Goal: Task Accomplishment & Management: Use online tool/utility

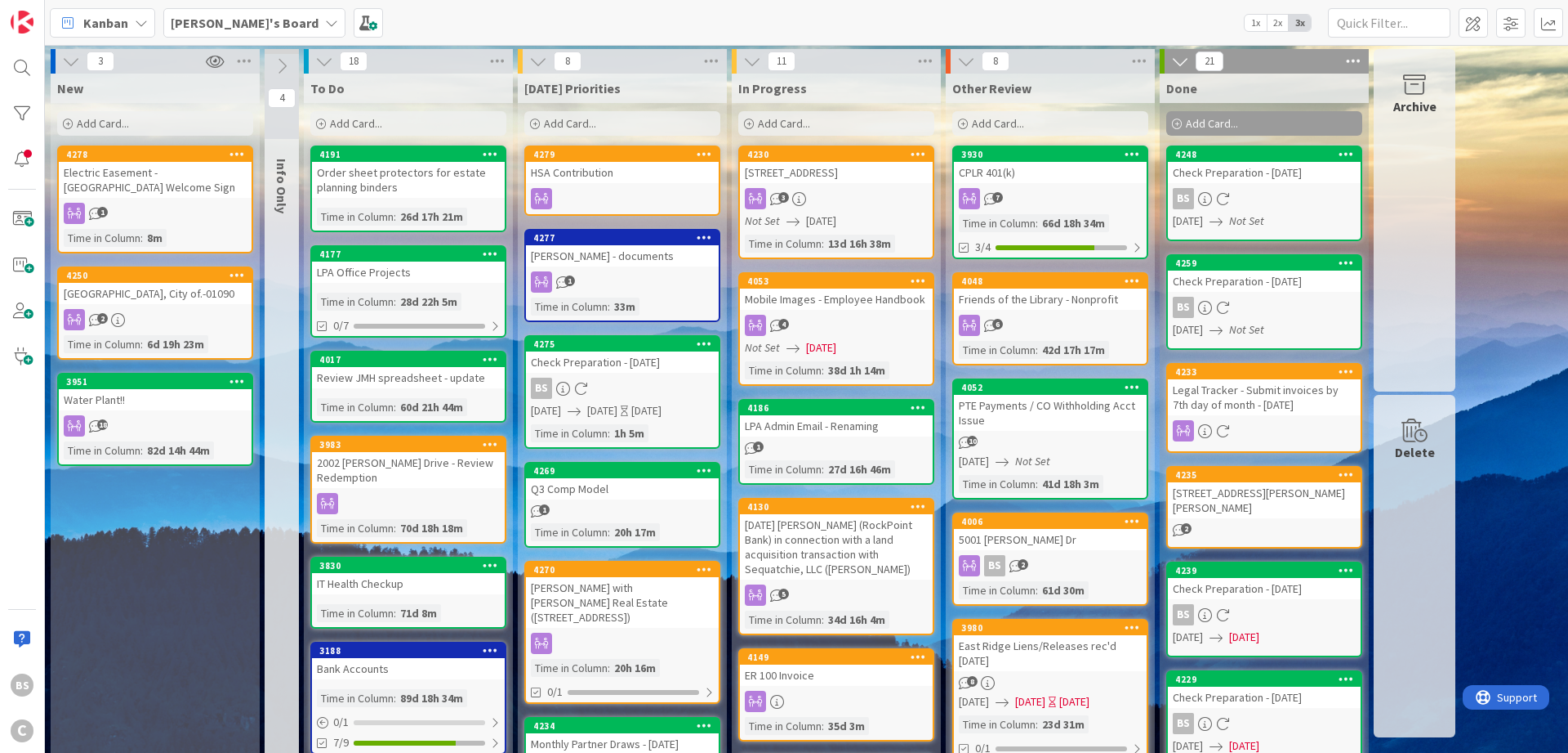
click at [534, 118] on div "Add Card..." at bounding box center [622, 123] width 196 height 24
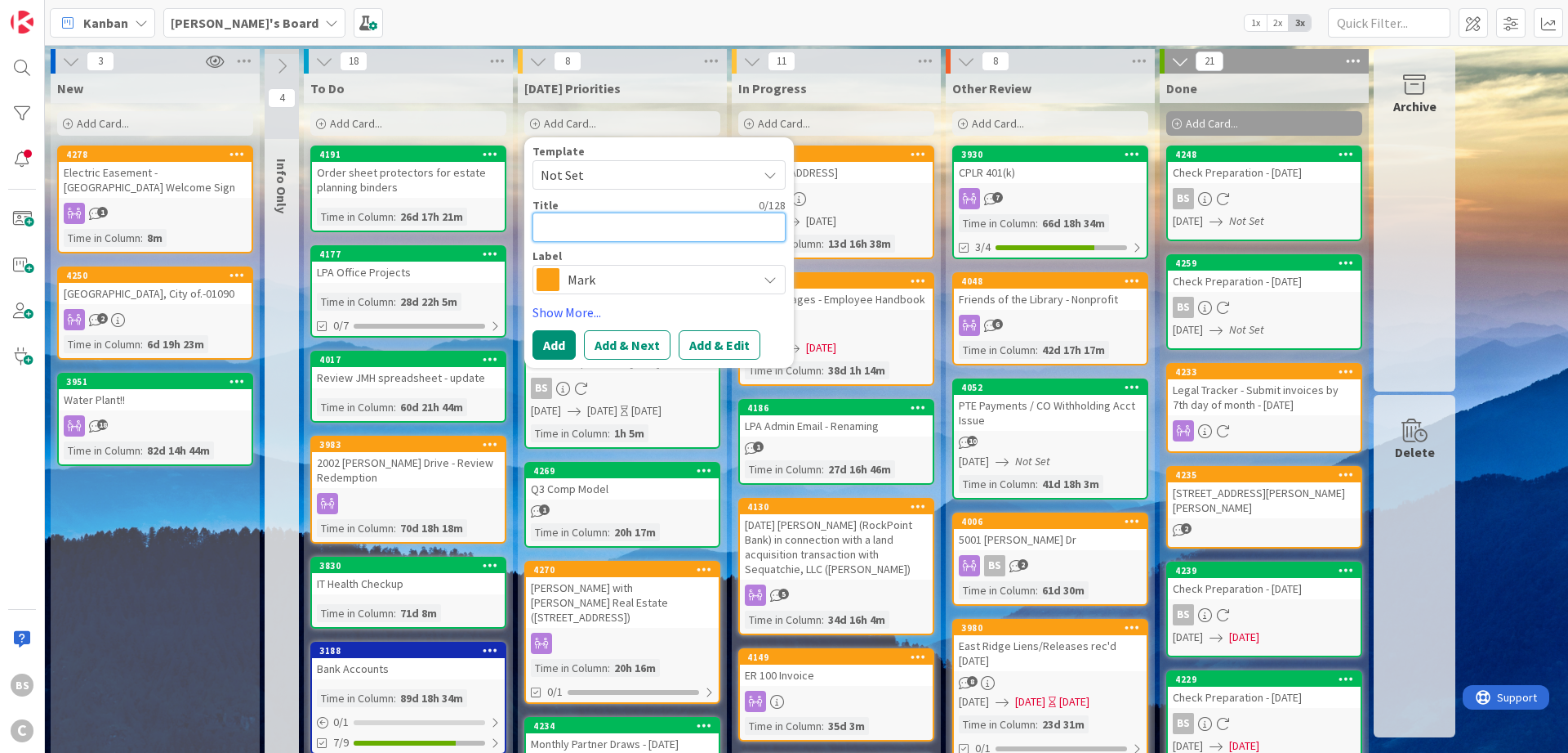
type textarea "M"
type textarea "x"
type textarea "MW"
type textarea "x"
type textarea "MWL"
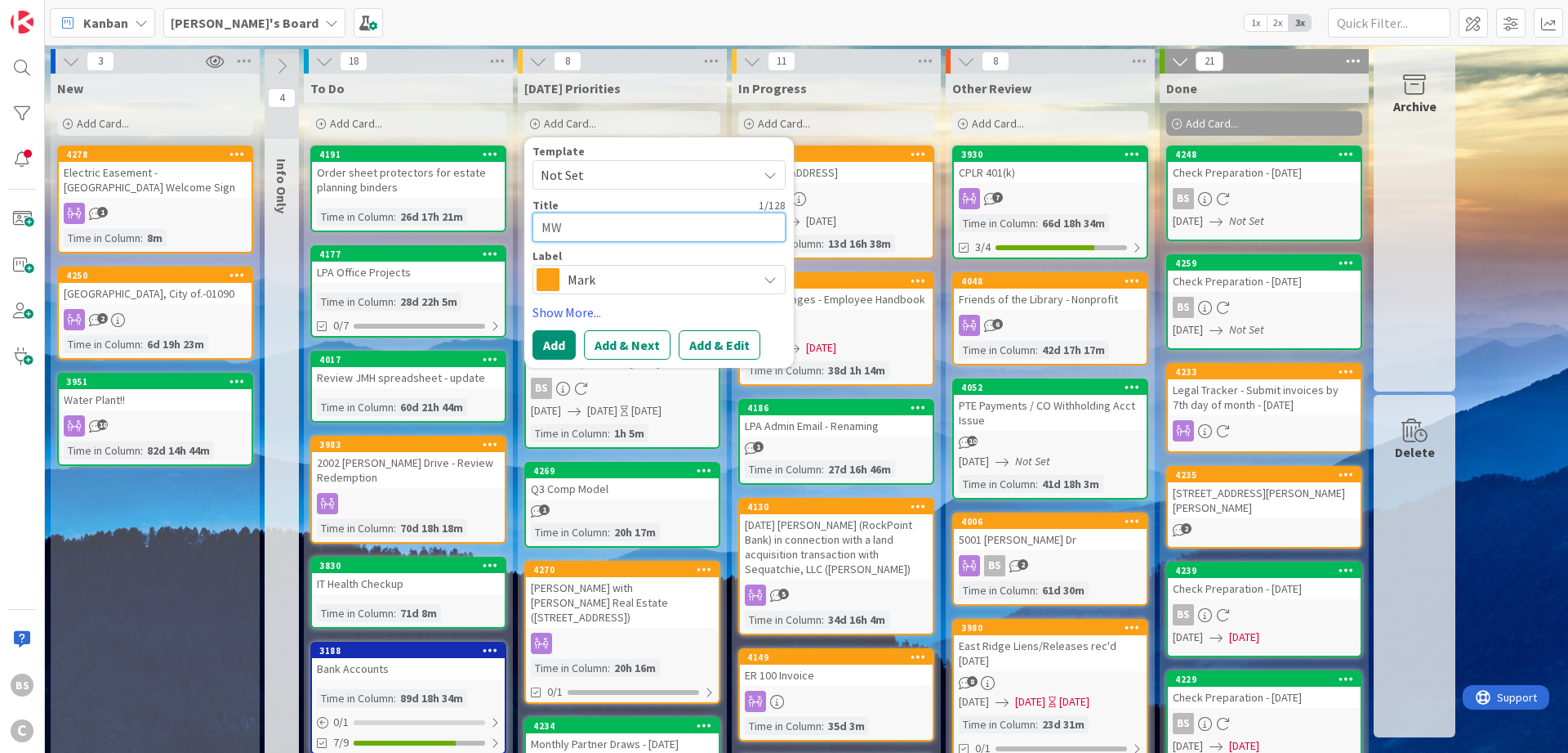
type textarea "x"
type textarea "MWL"
type textarea "x"
type textarea "MWL P"
type textarea "x"
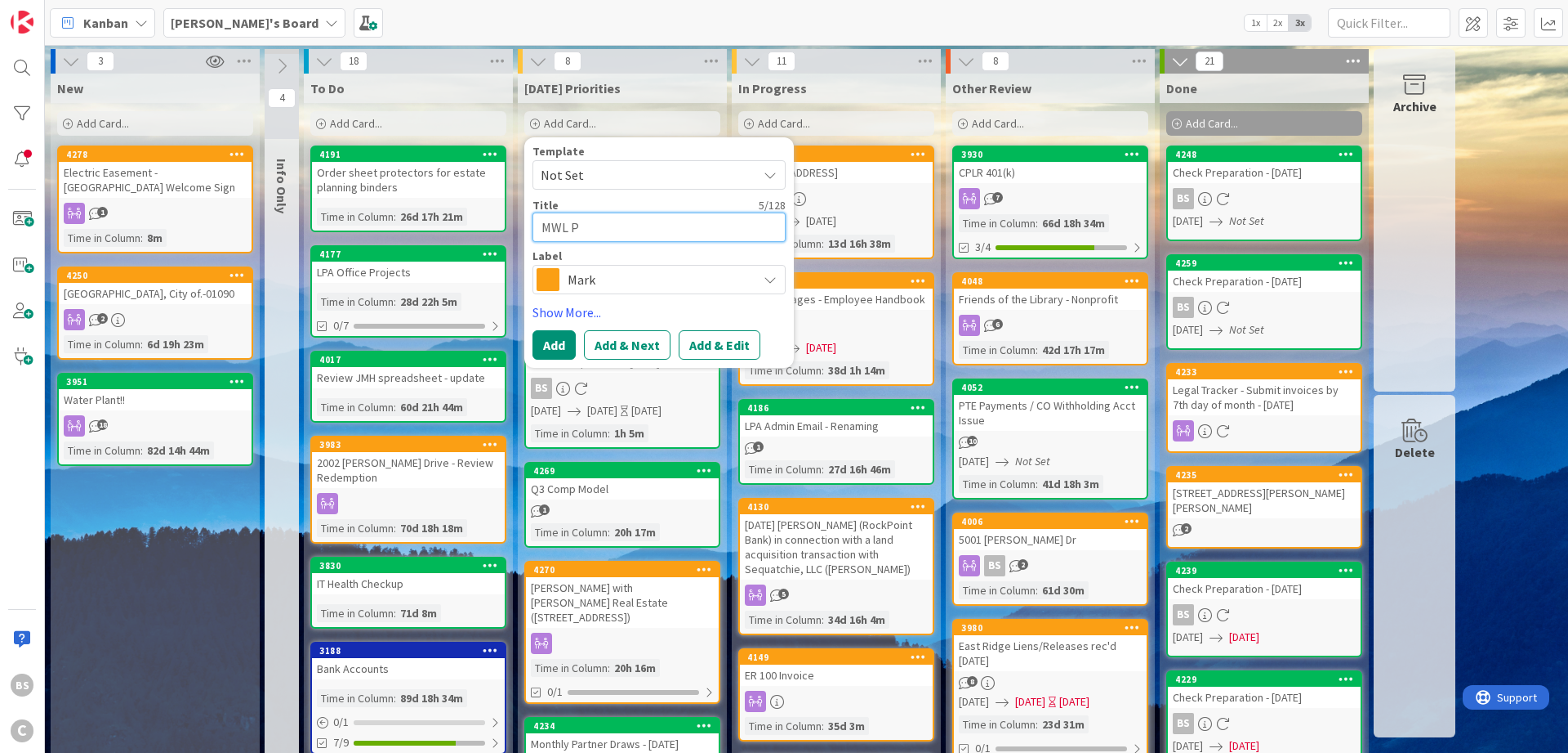
type textarea "MWL PL"
type textarea "x"
type textarea "MWL PLL"
type textarea "x"
type textarea "MWL PLLC"
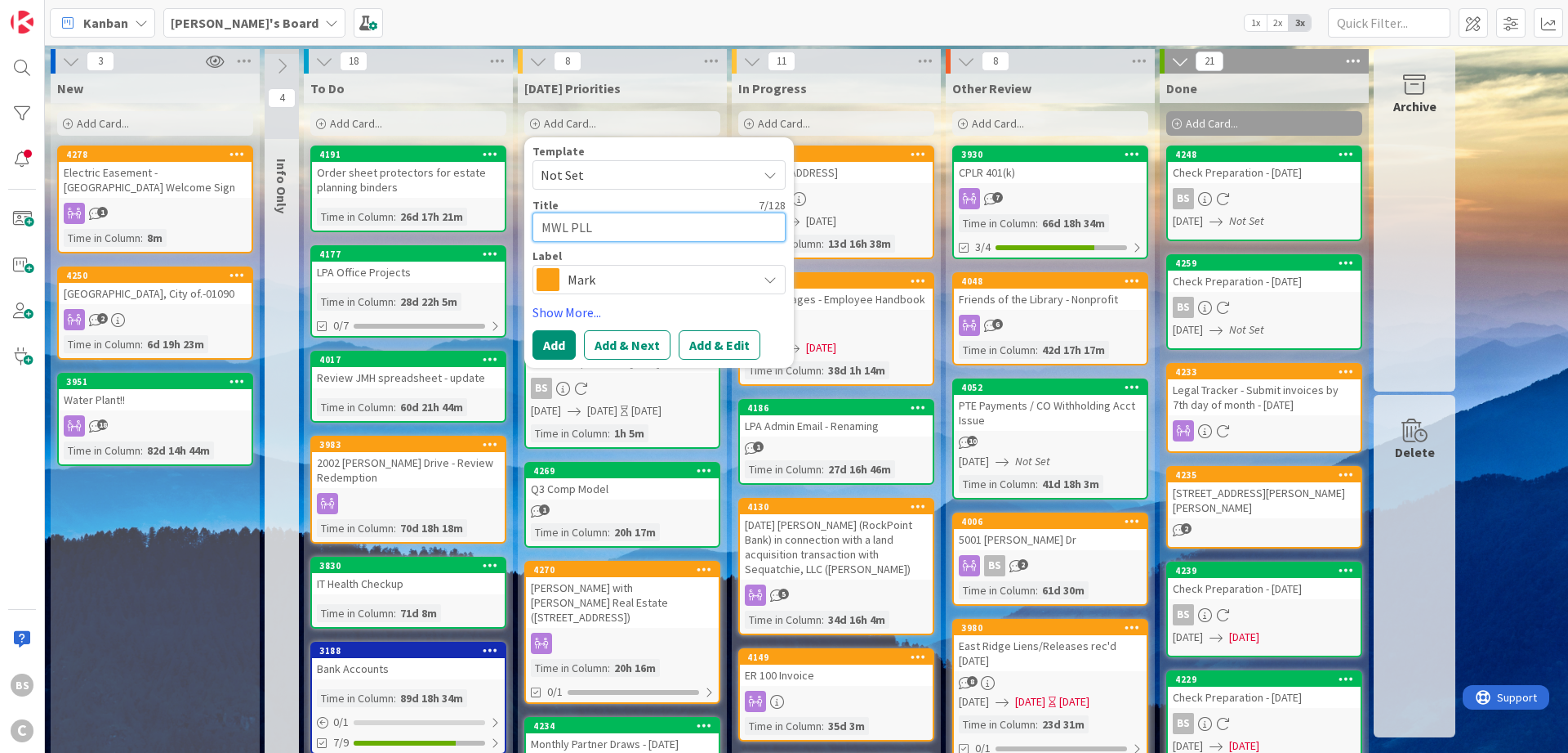
type textarea "x"
type textarea "MWL PLLC"
type textarea "x"
type textarea "MWL PLLC ("
type textarea "x"
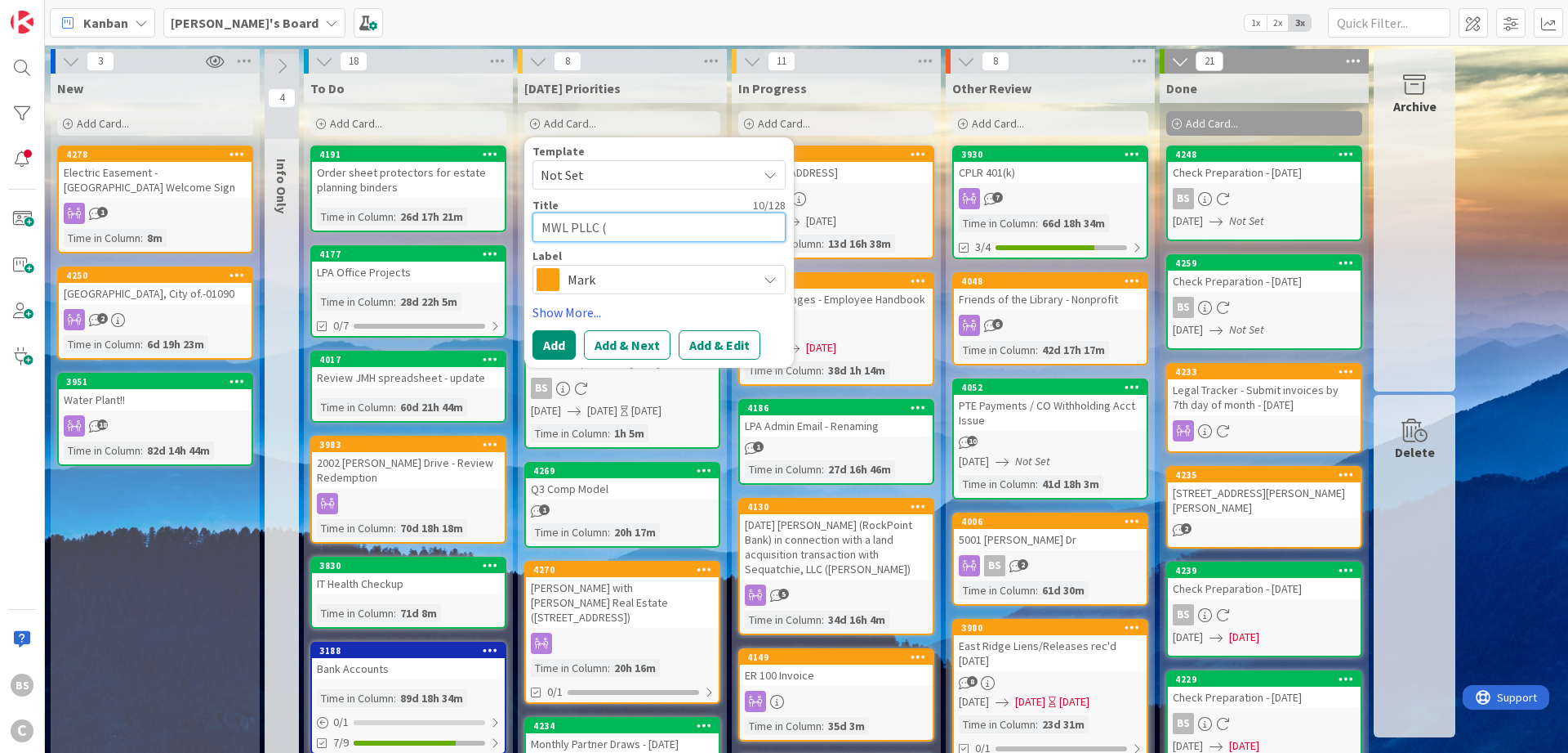
type textarea "MWL PLLC (F"
type textarea "x"
type textarea "MWL PLLC (Fo"
type textarea "x"
type textarea "MWL PLLC (For"
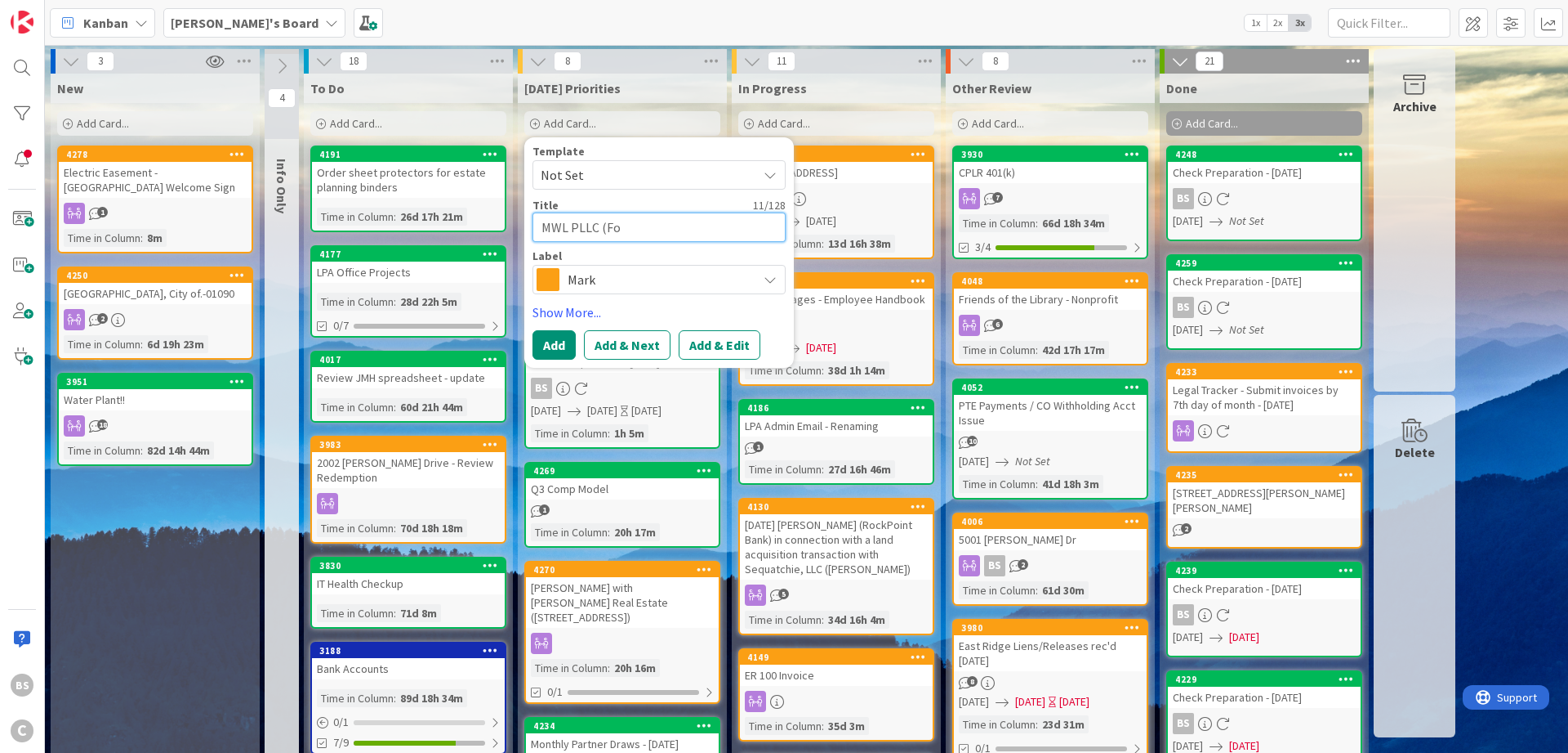
type textarea "x"
type textarea "MWL PLLC (Form"
type textarea "x"
type textarea "MWL PLLC (Form"
type textarea "x"
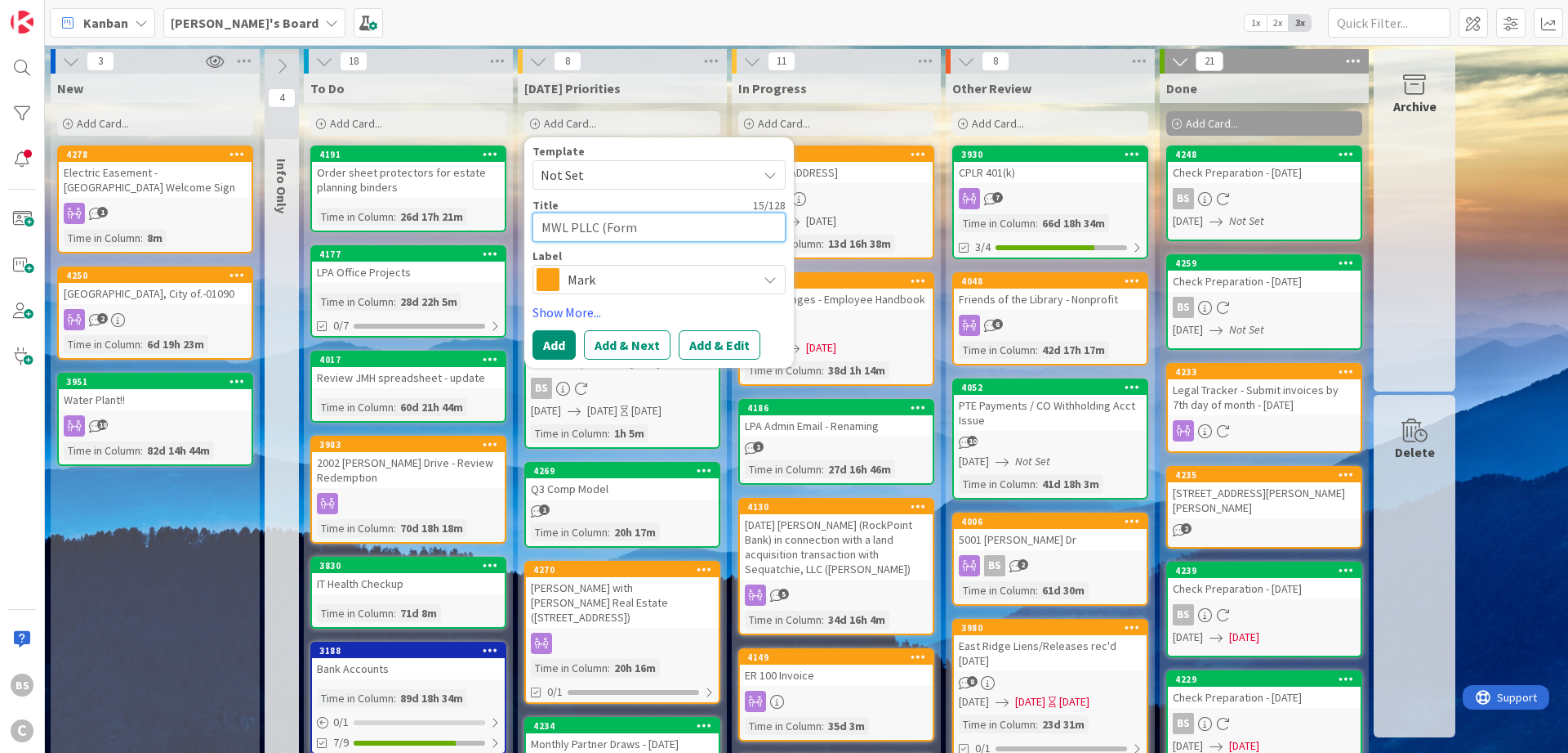
type textarea "MWL PLLC (Form 5"
type textarea "x"
type textarea "MWL PLLC (Form 55"
type textarea "x"
type textarea "MWL PLLC (Form 550"
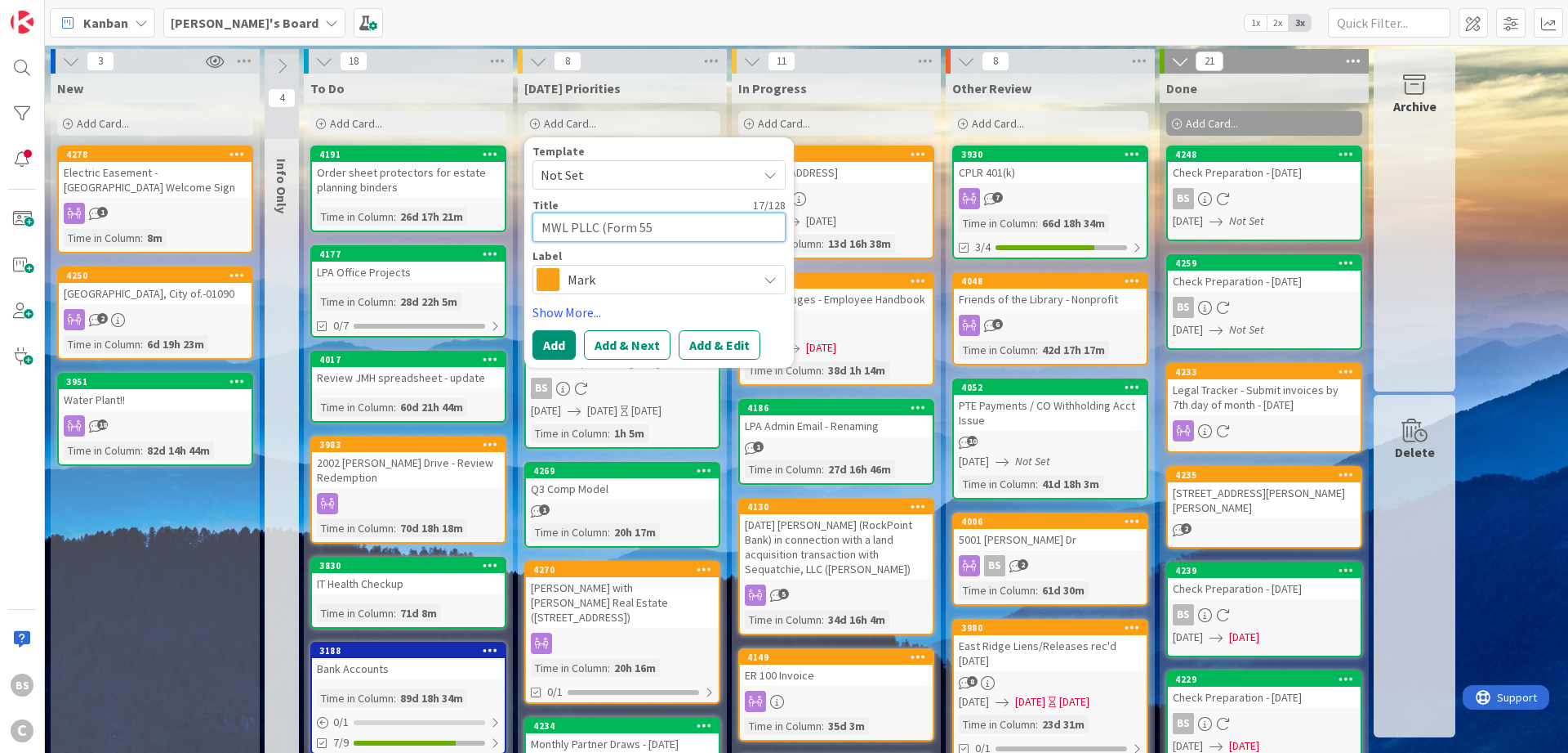
type textarea "x"
type textarea "MWL PLLC (Form 5500"
type textarea "x"
type textarea "MWL PLLC (Form 5500-"
type textarea "x"
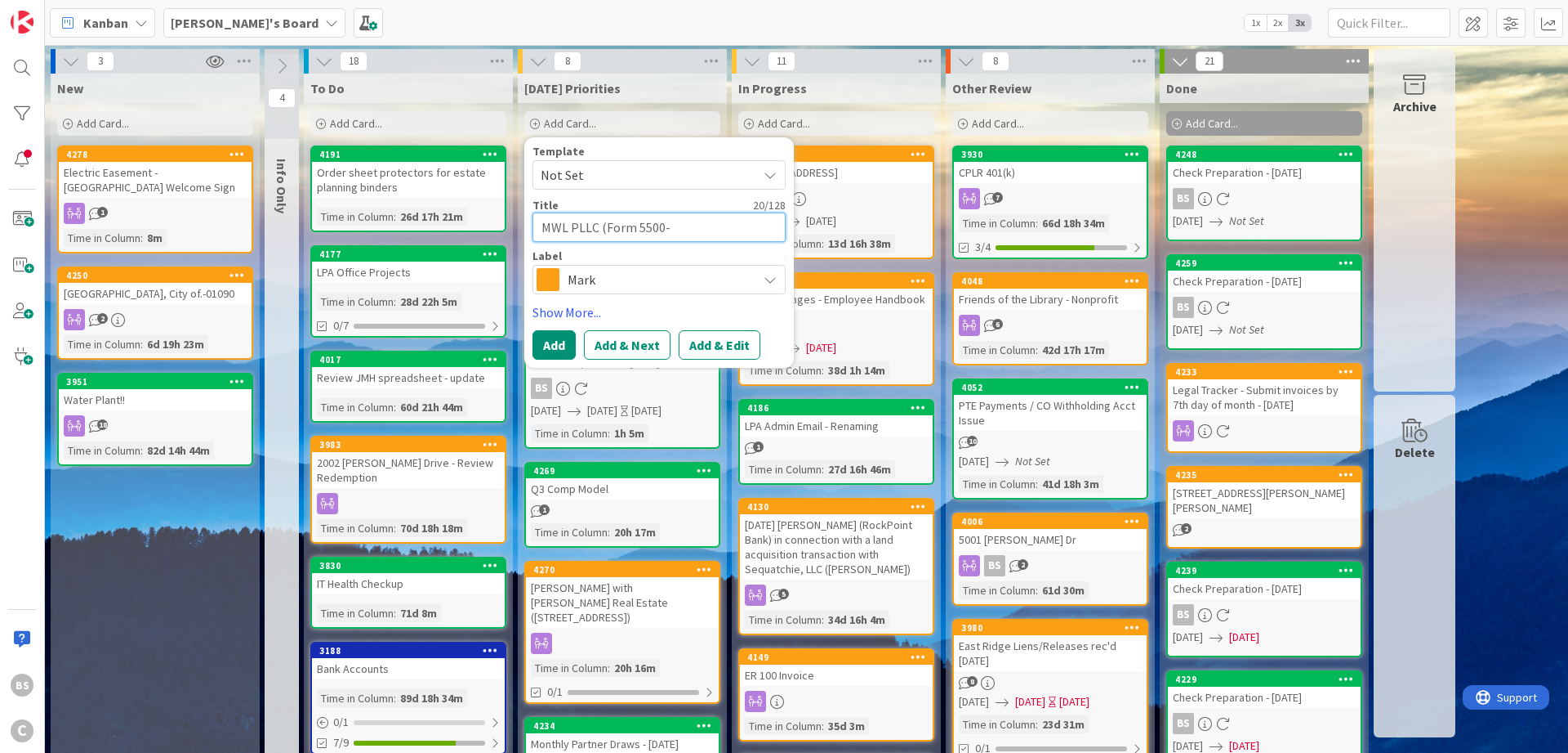
type textarea "MWL PLLC (Form 5500-E"
type textarea "x"
type textarea "MWL PLLC (Form 5500-Ez"
type textarea "x"
type textarea "MWL PLLC (Form 5500-Ez)"
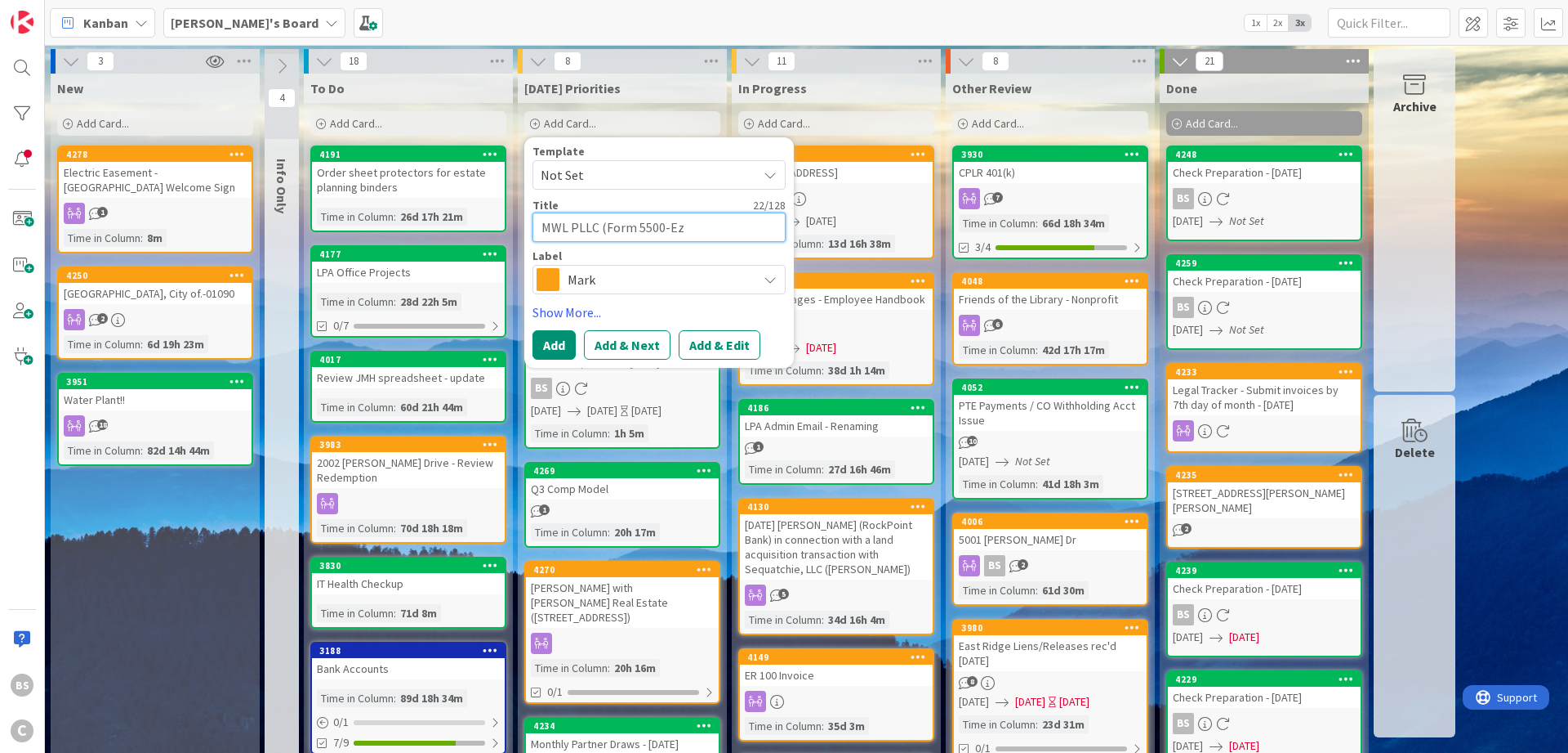
type textarea "x"
type textarea "MWL PLLC (Form 5500-Ez)"
click at [706, 346] on button "Add & Edit" at bounding box center [719, 344] width 82 height 29
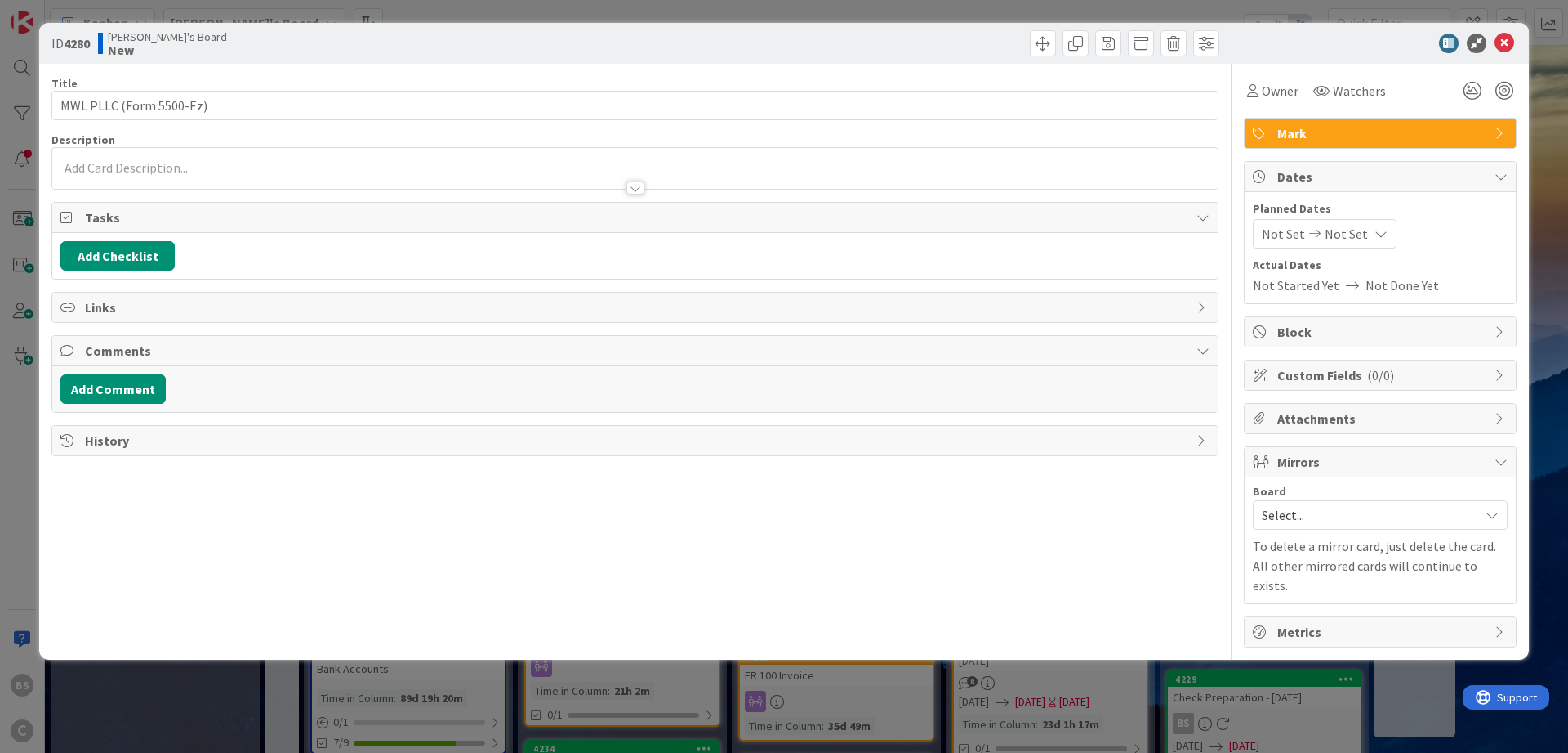
click at [1307, 512] on span "Select..." at bounding box center [1366, 514] width 209 height 23
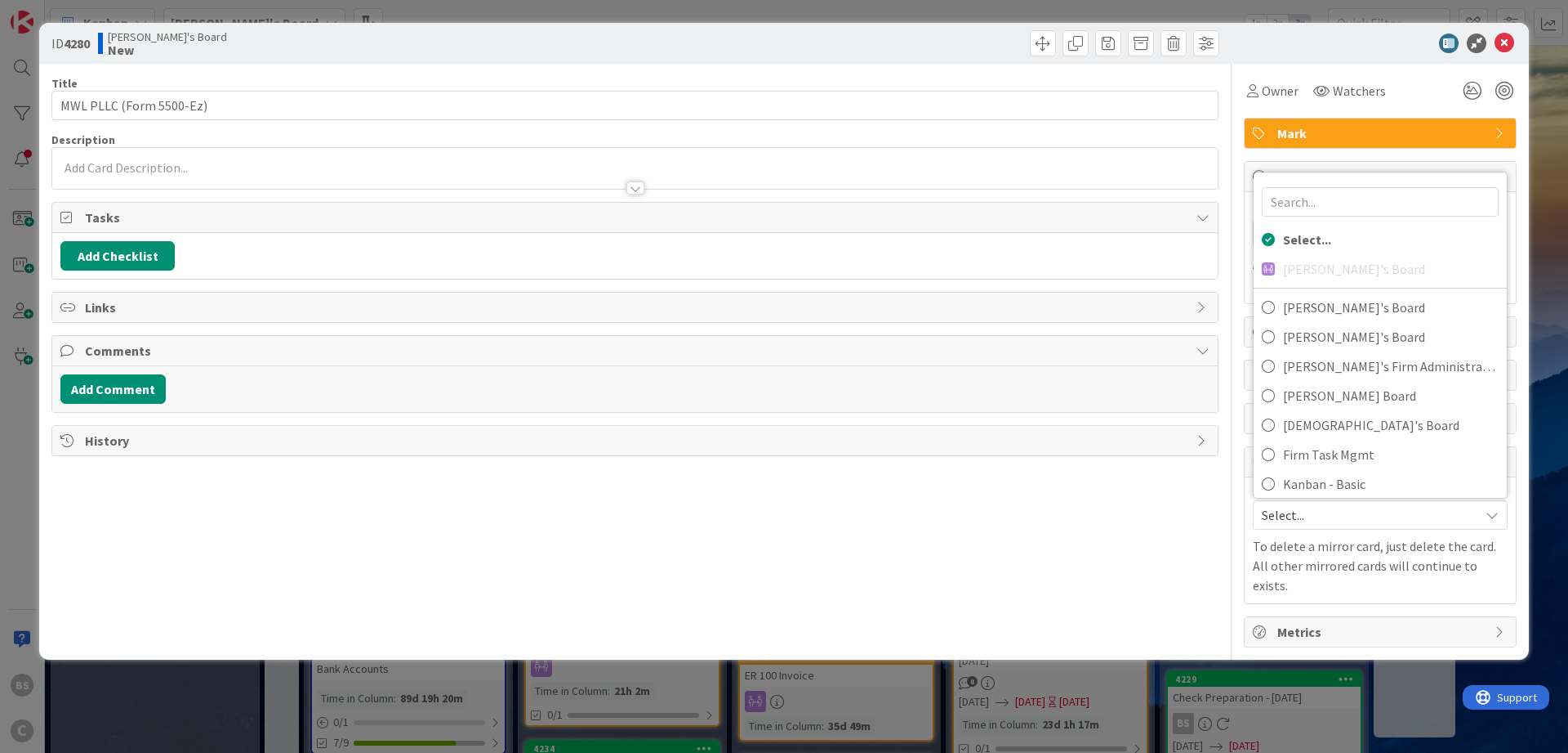
scroll to position [154, 0]
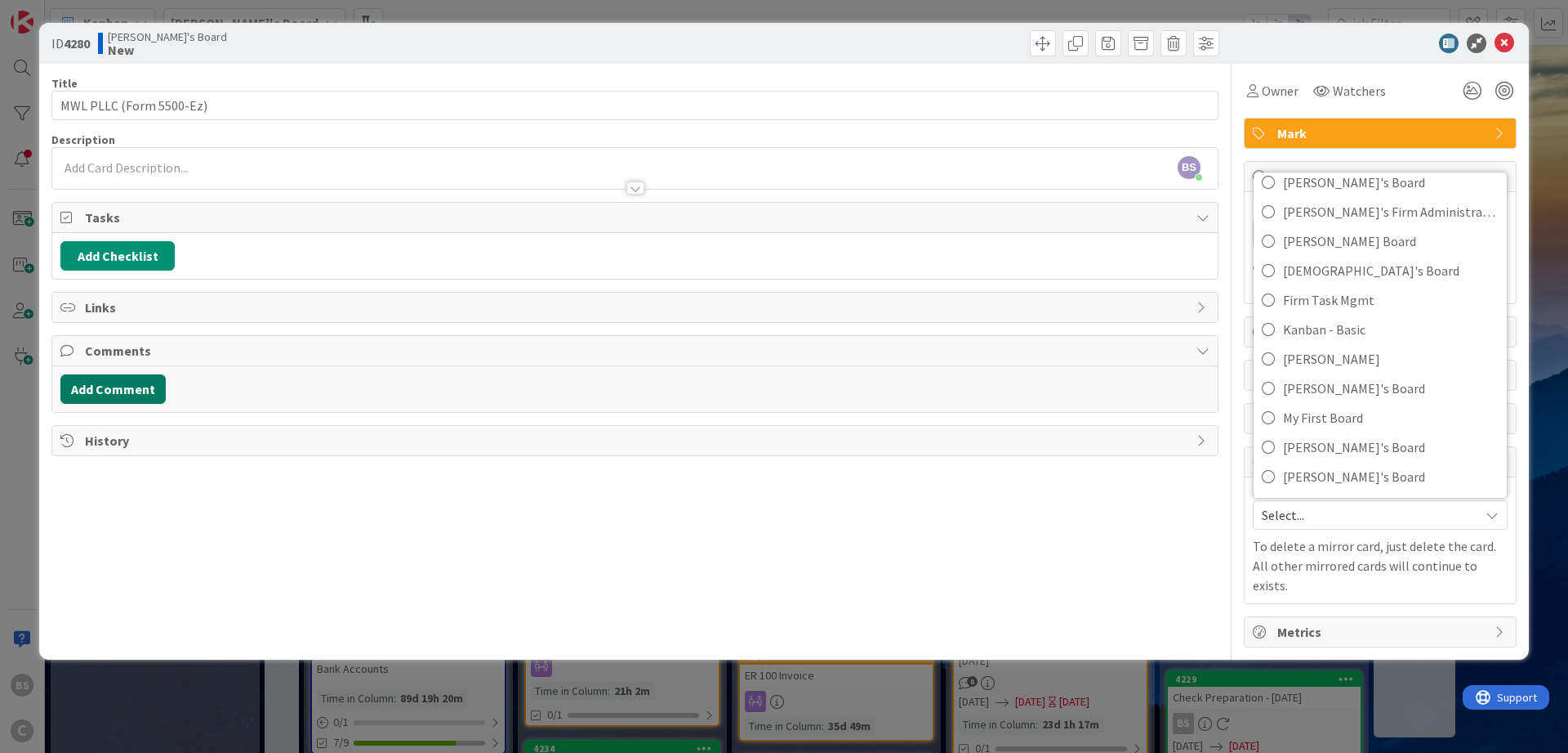
click at [109, 383] on button "Add Comment" at bounding box center [113, 388] width 105 height 29
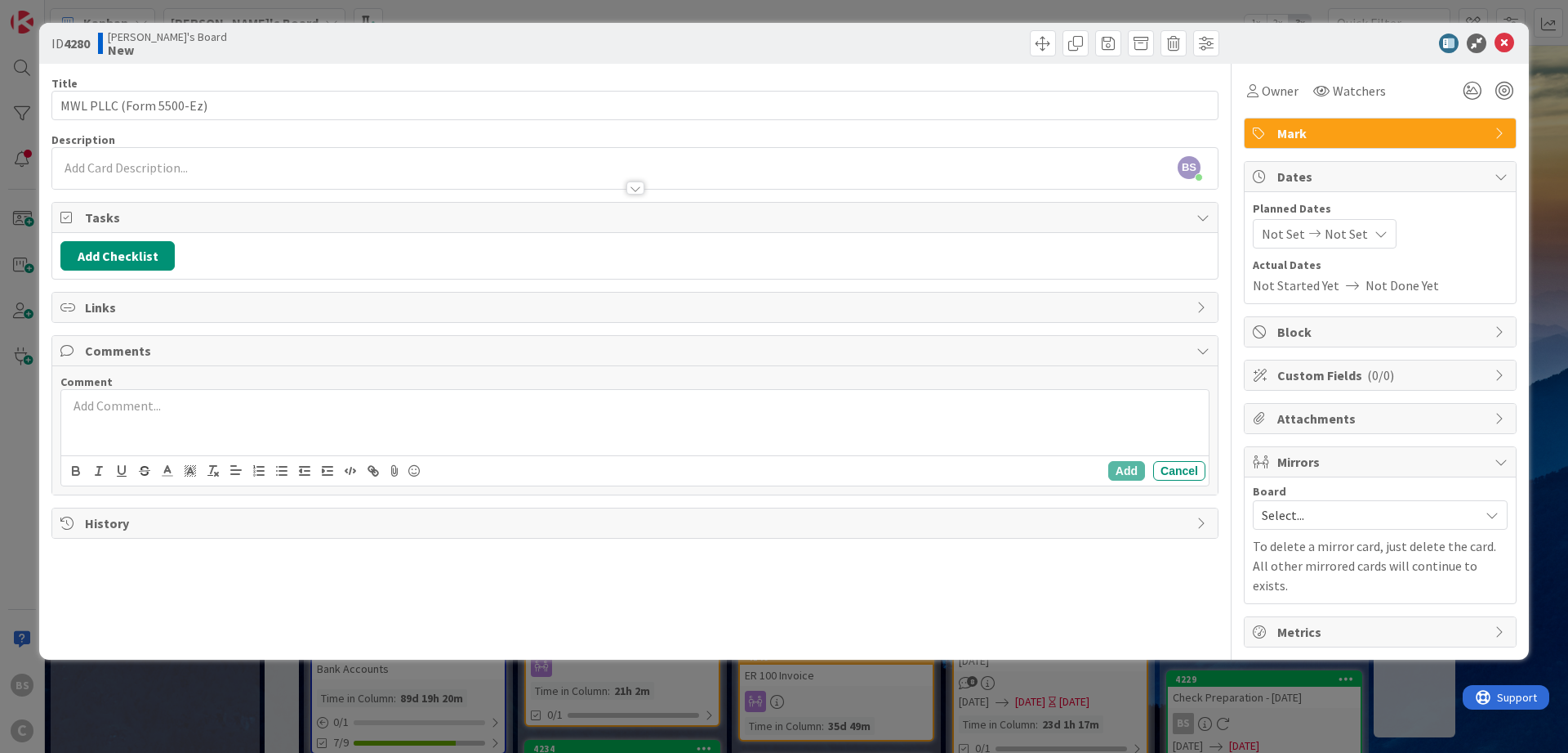
click at [196, 423] on div at bounding box center [634, 422] width 1147 height 65
click at [1117, 471] on button "Add" at bounding box center [1127, 470] width 37 height 19
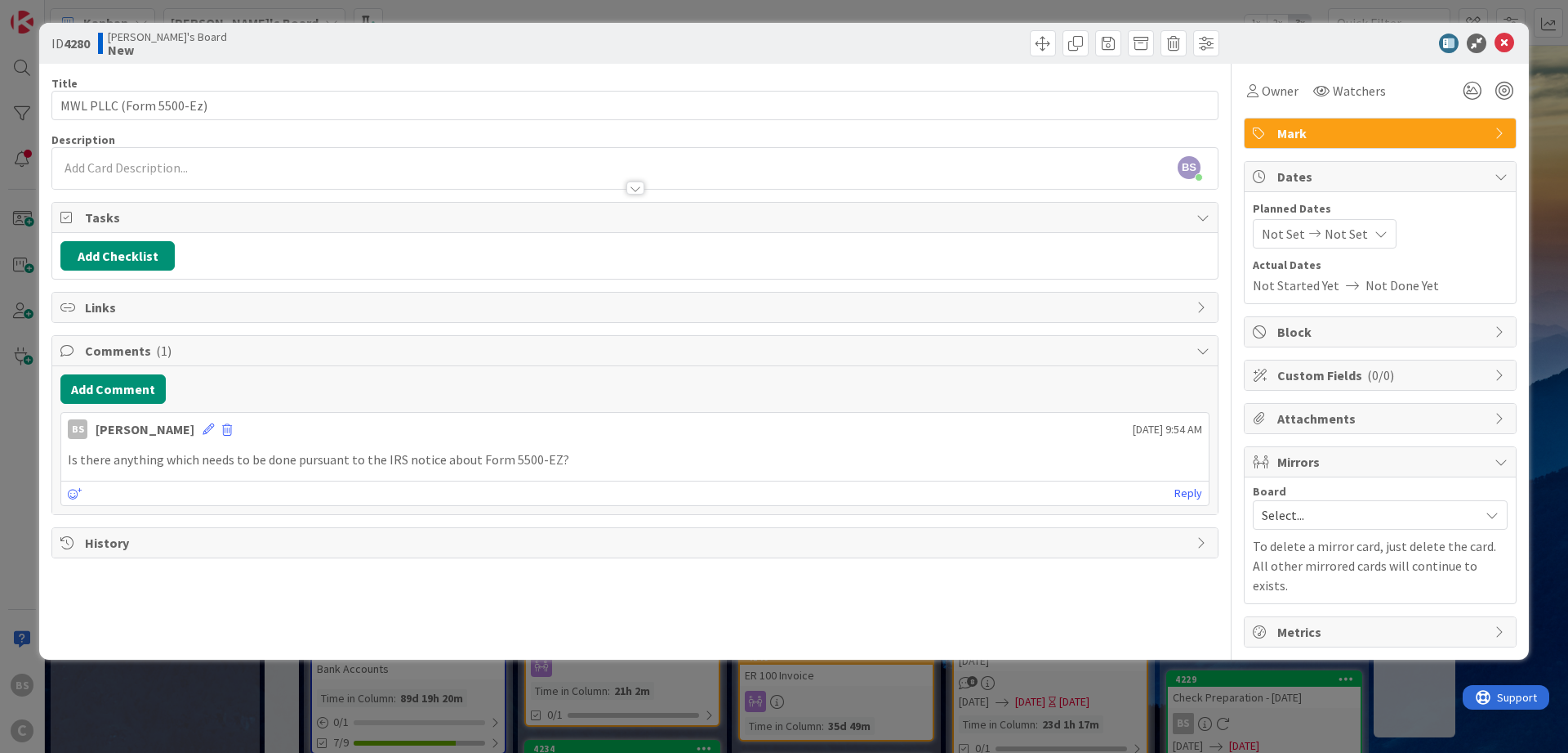
click at [1328, 508] on span "Select..." at bounding box center [1366, 514] width 209 height 23
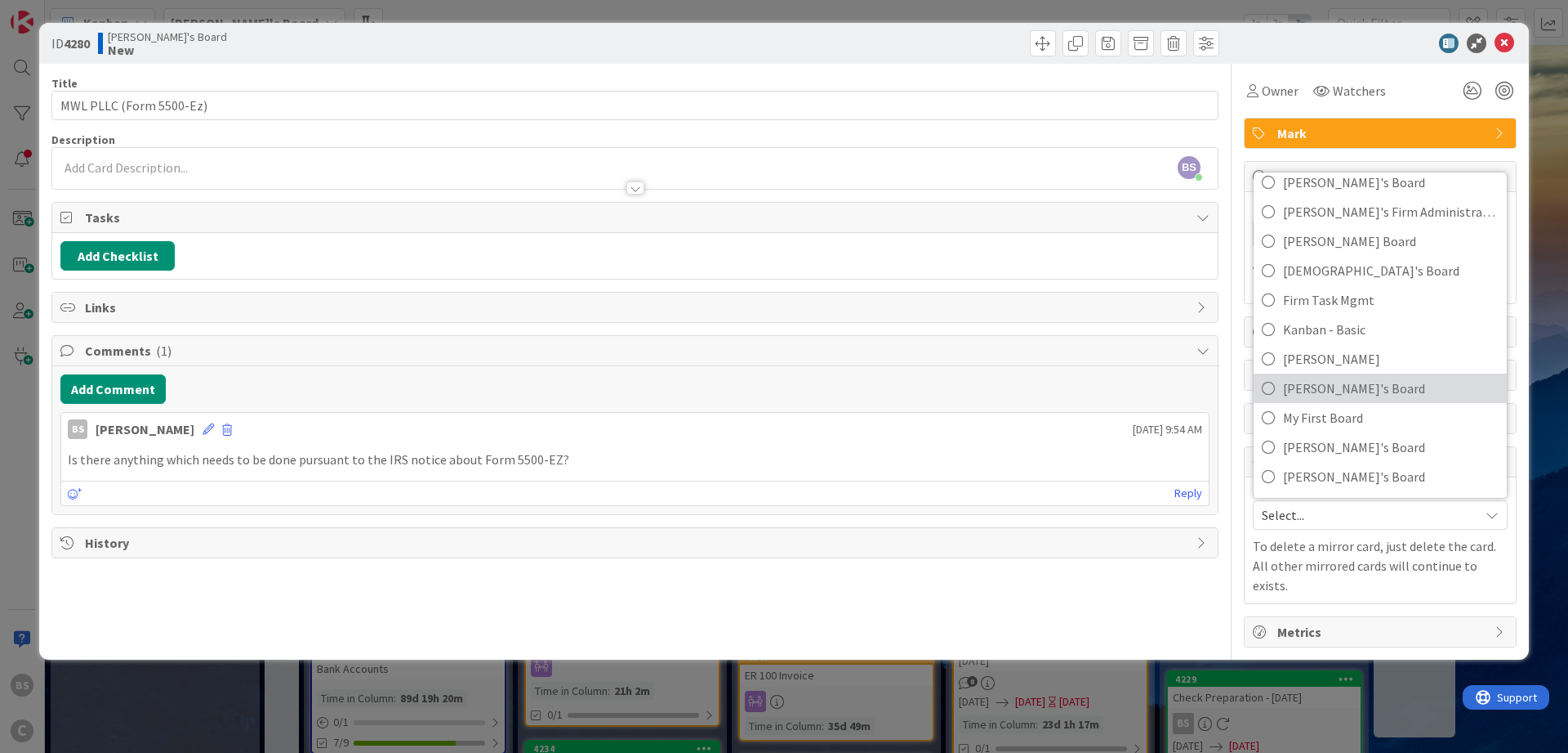
click at [1332, 383] on span "[PERSON_NAME]'s Board" at bounding box center [1391, 387] width 215 height 24
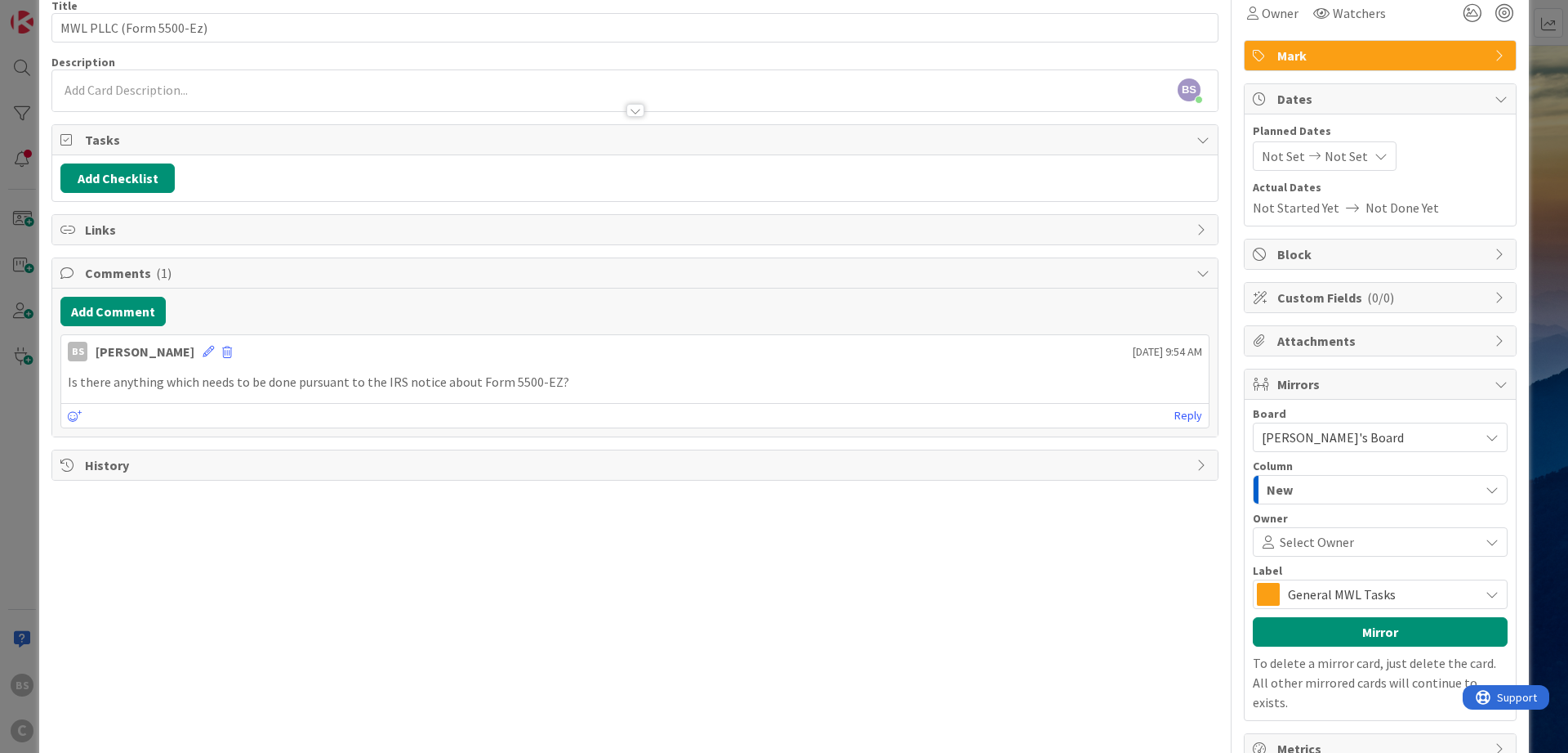
scroll to position [104, 0]
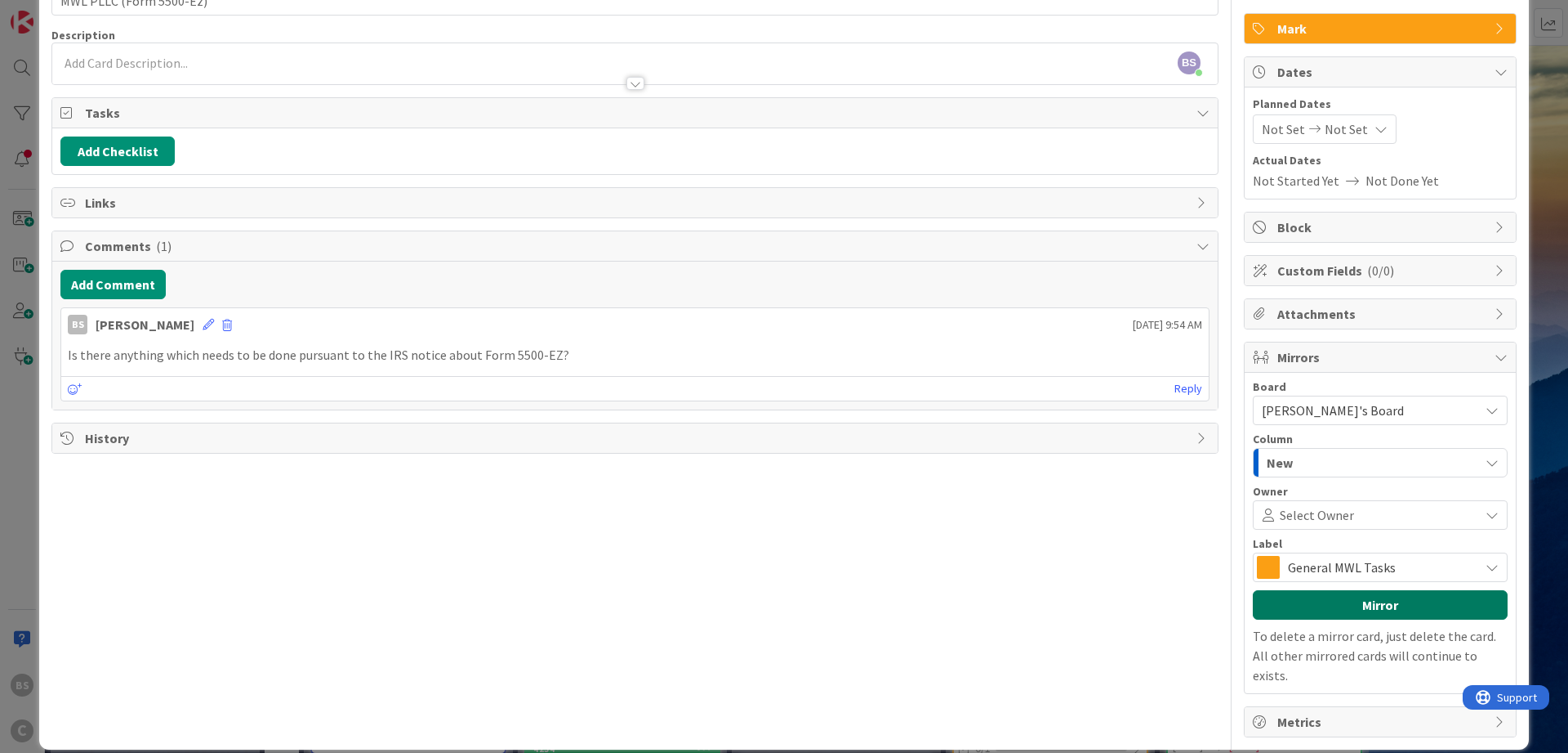
click at [1319, 604] on button "Mirror" at bounding box center [1380, 604] width 255 height 29
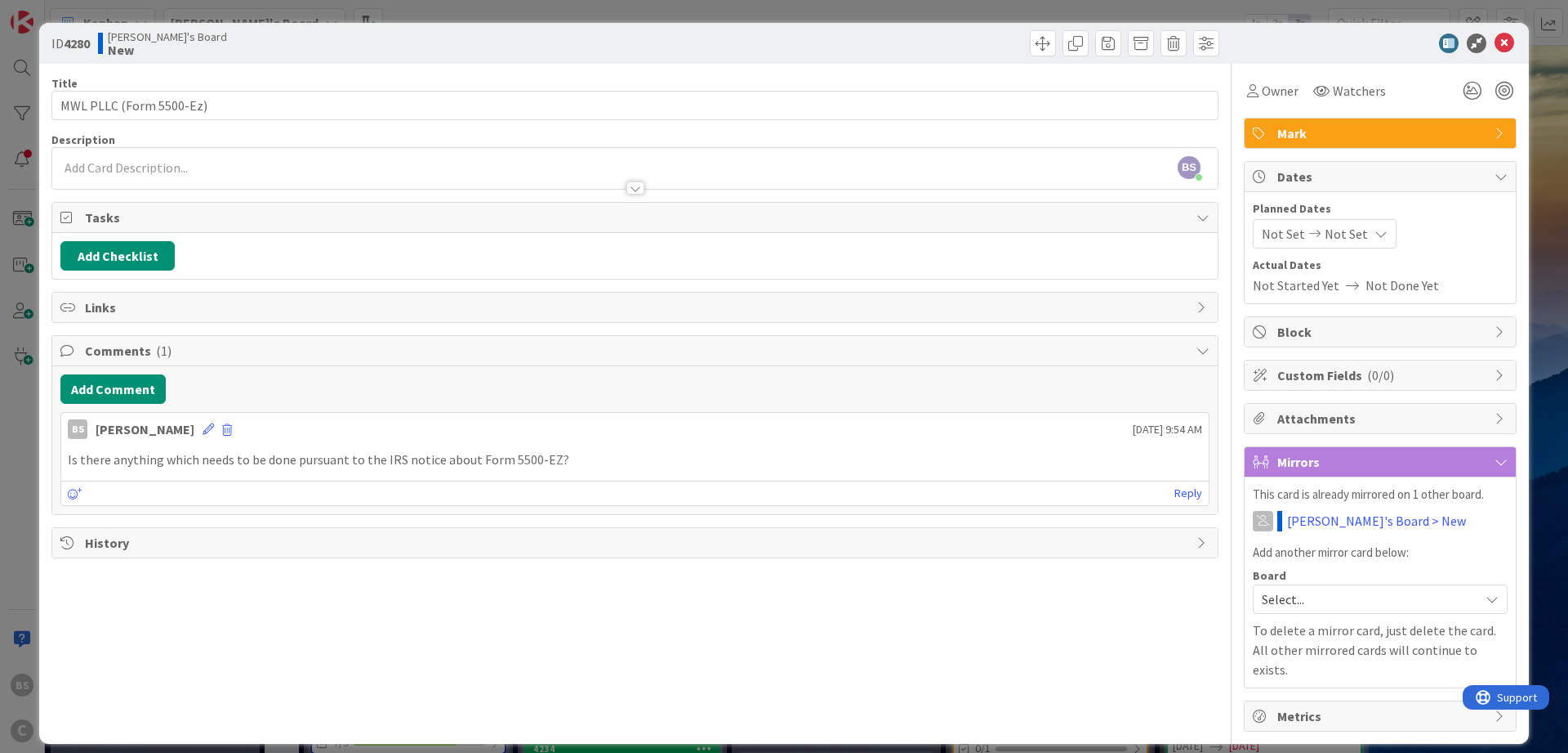
click at [1308, 606] on span "Select..." at bounding box center [1366, 599] width 209 height 23
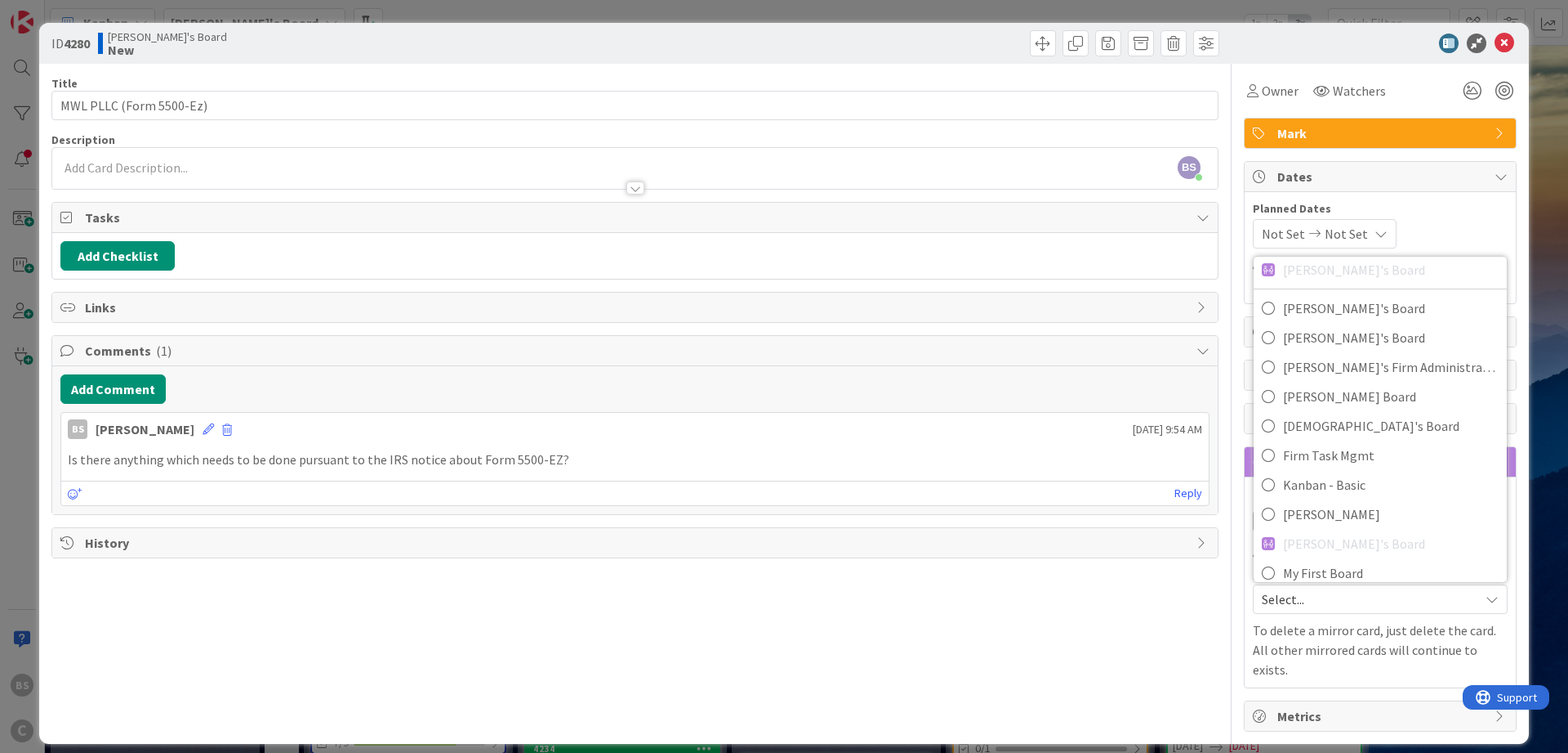
scroll to position [154, 0]
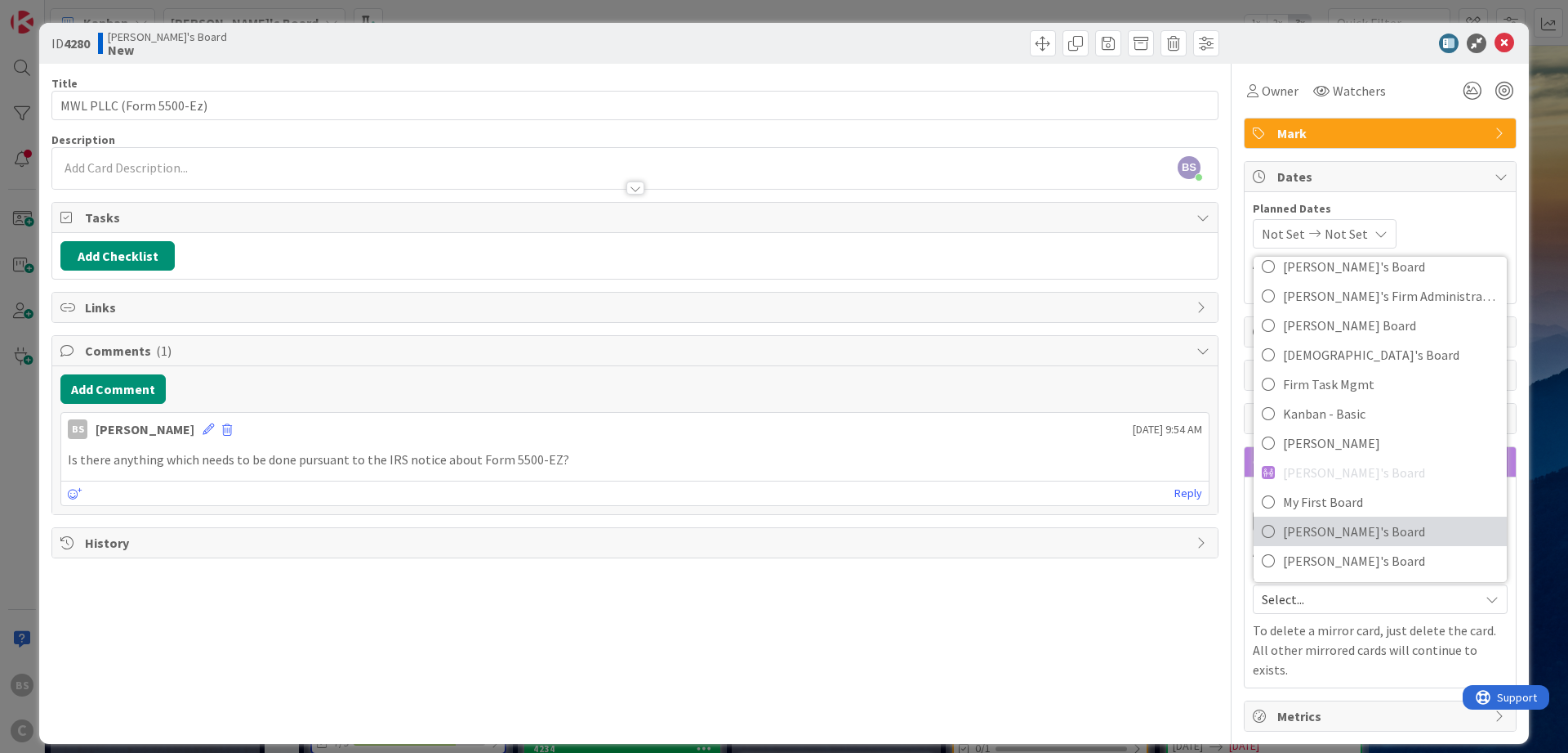
click at [1340, 526] on span "[PERSON_NAME]'s Board" at bounding box center [1391, 531] width 215 height 24
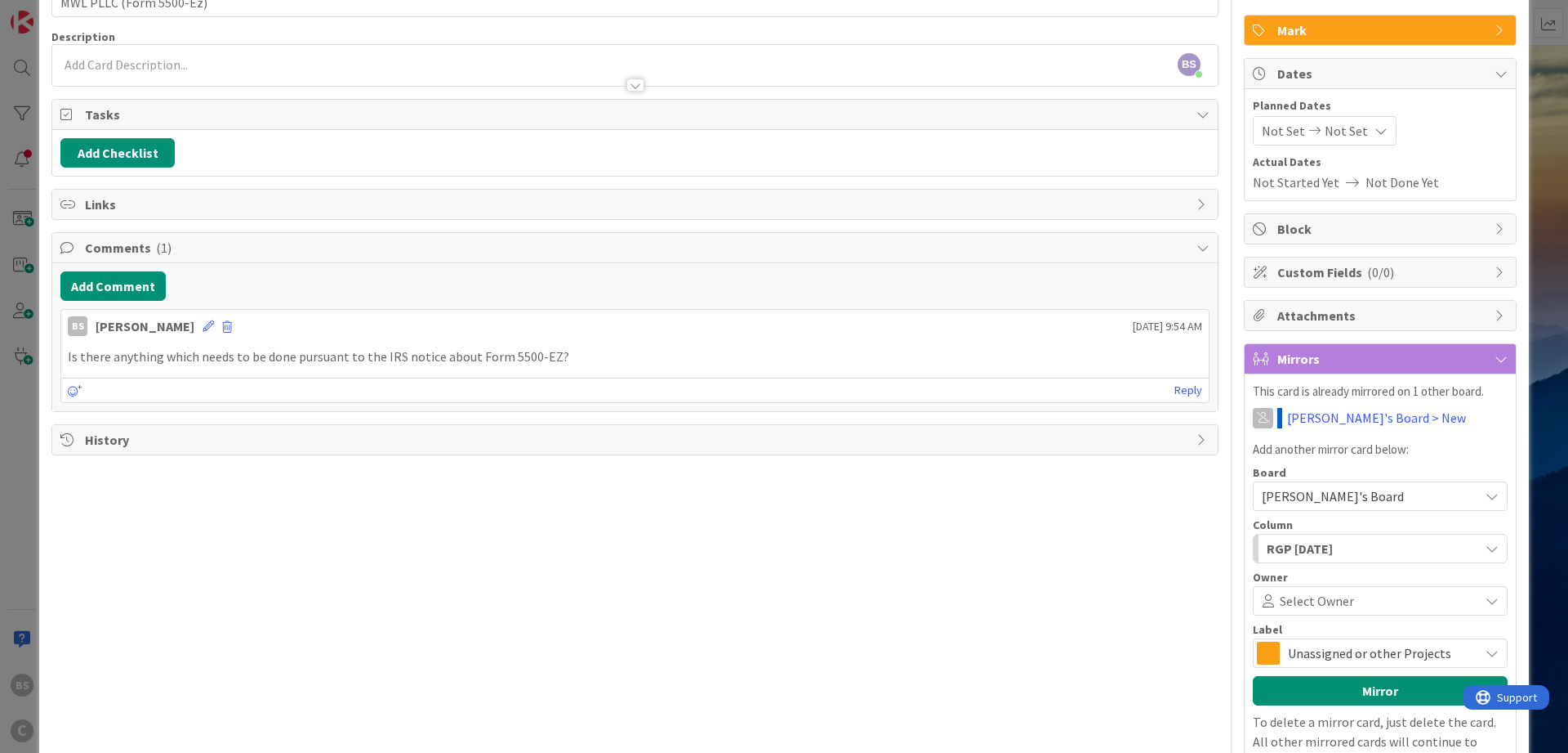
scroll to position [189, 0]
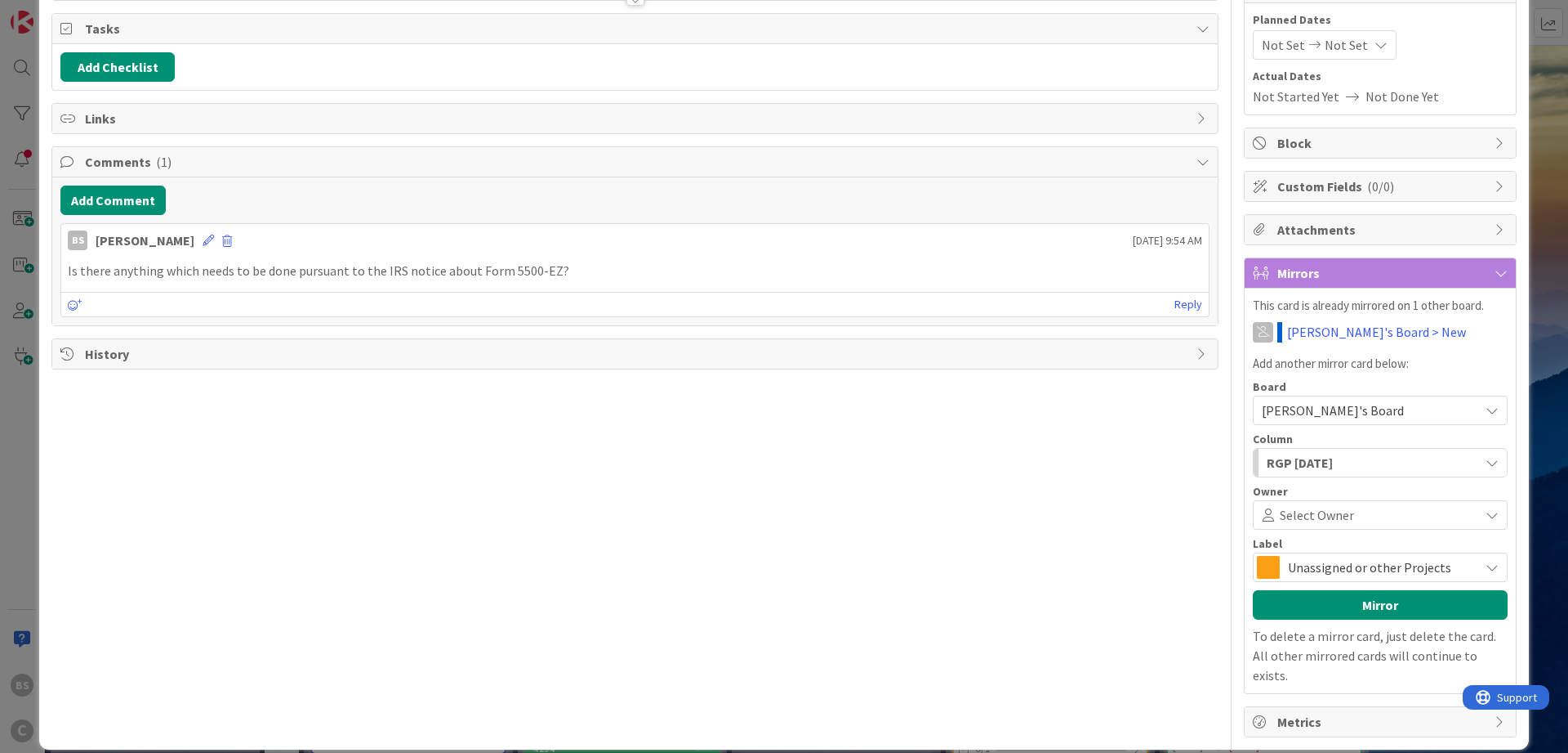
click at [1344, 462] on div "RGP [DATE]" at bounding box center [1370, 462] width 216 height 26
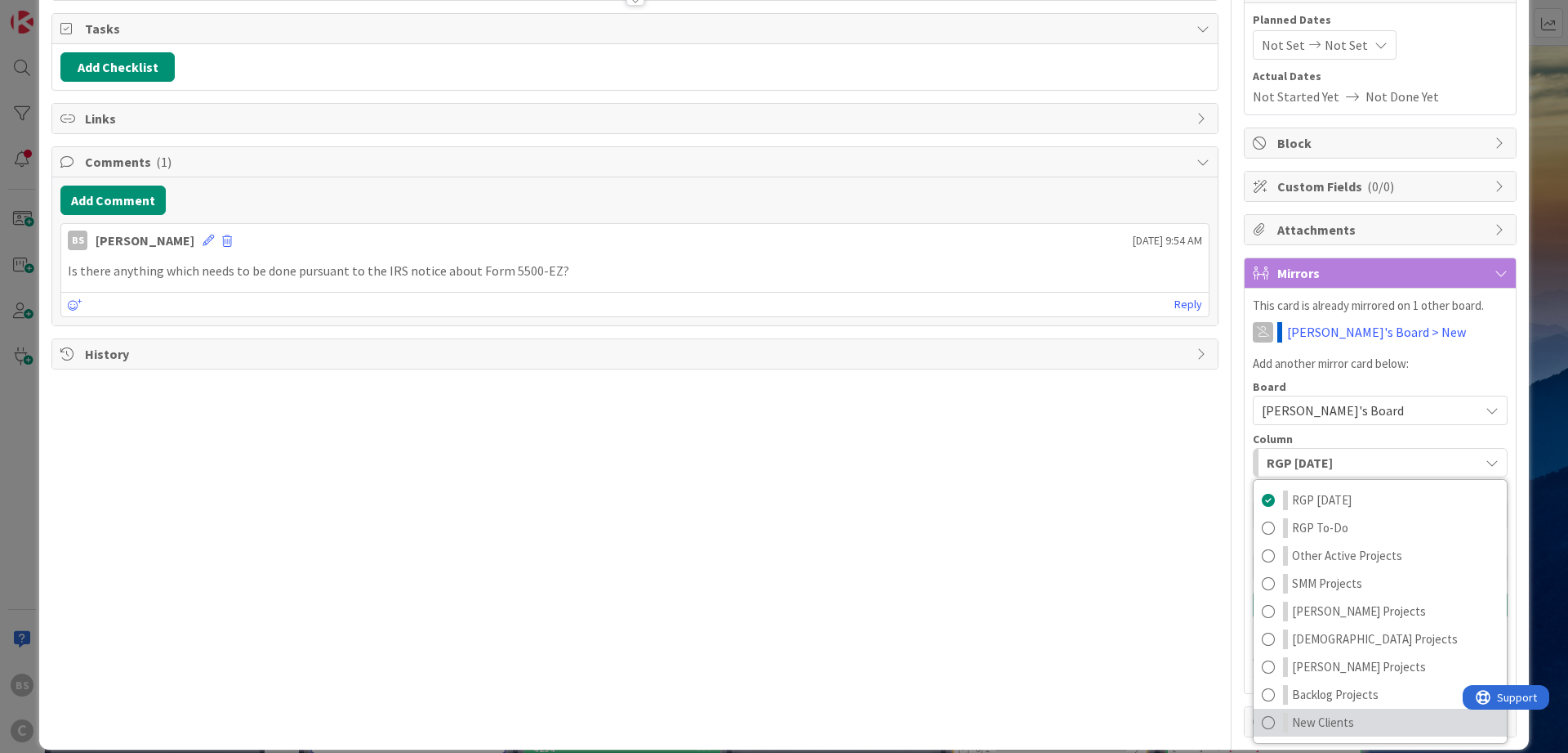
click at [1356, 725] on link "New Clients" at bounding box center [1380, 722] width 253 height 28
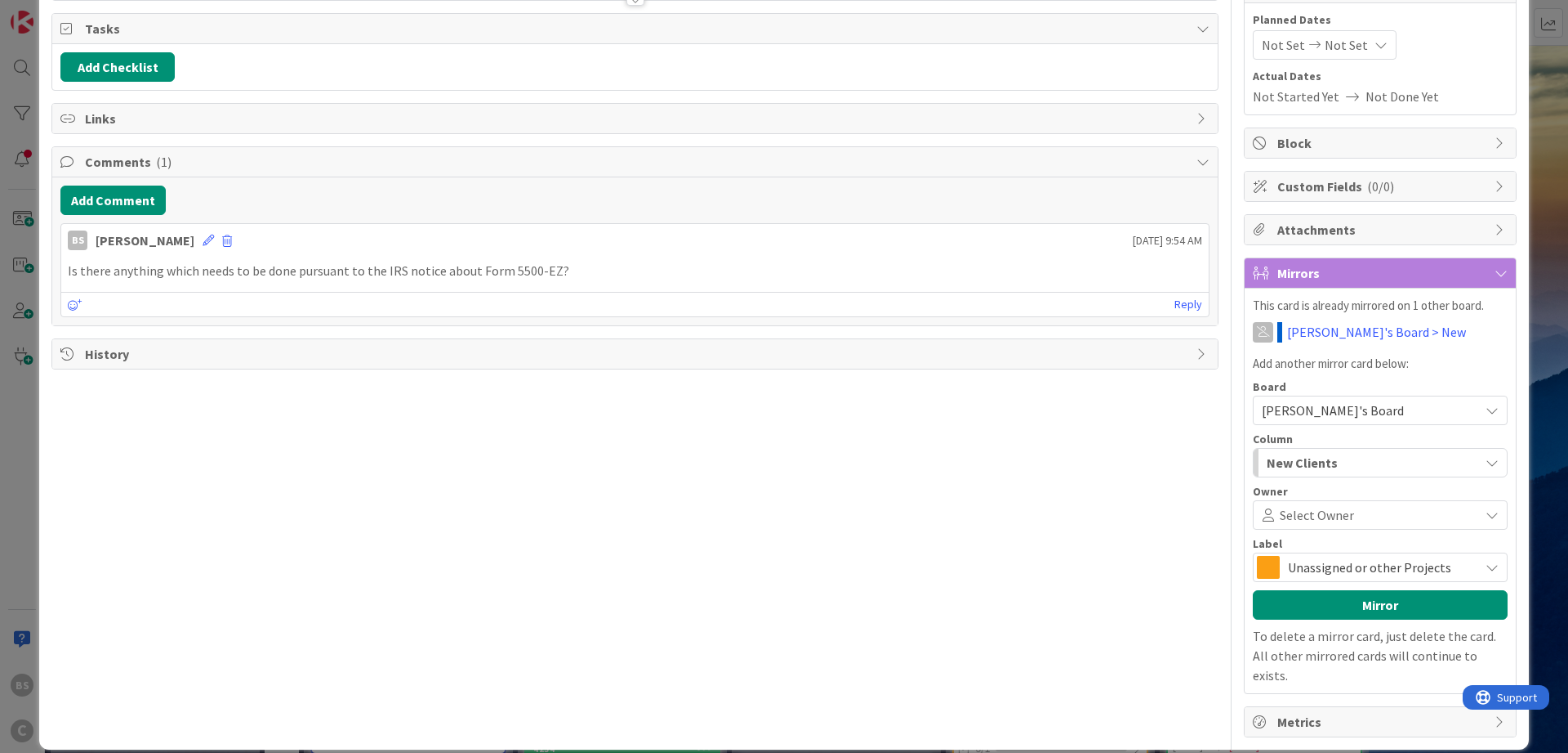
click at [1350, 562] on span "Unassigned or other Projects" at bounding box center [1379, 567] width 183 height 23
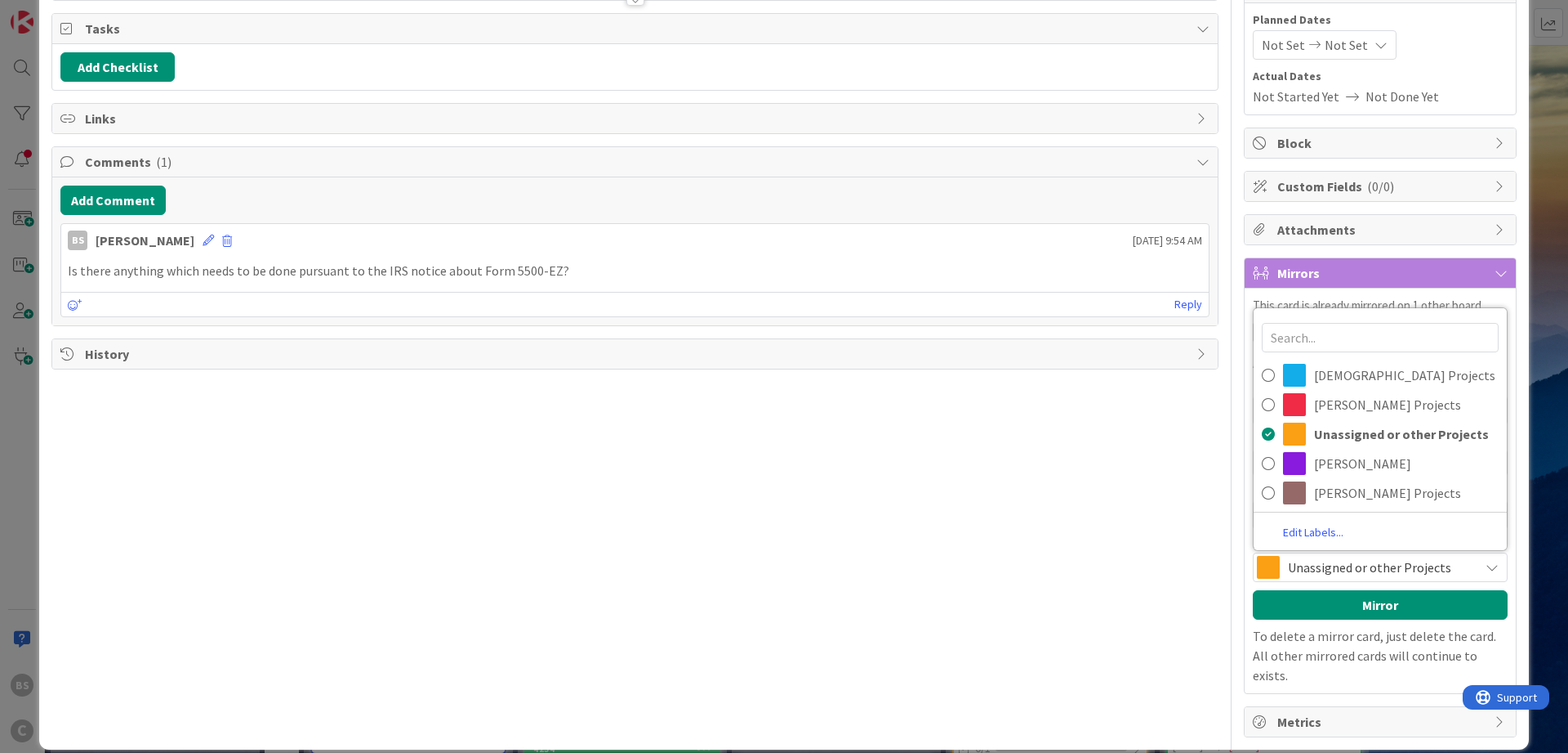
click at [1016, 568] on div "Title 23 / 128 MWL PLLC (Form 5500-Ez) Description BS [PERSON_NAME] just joined…" at bounding box center [635, 306] width 1167 height 862
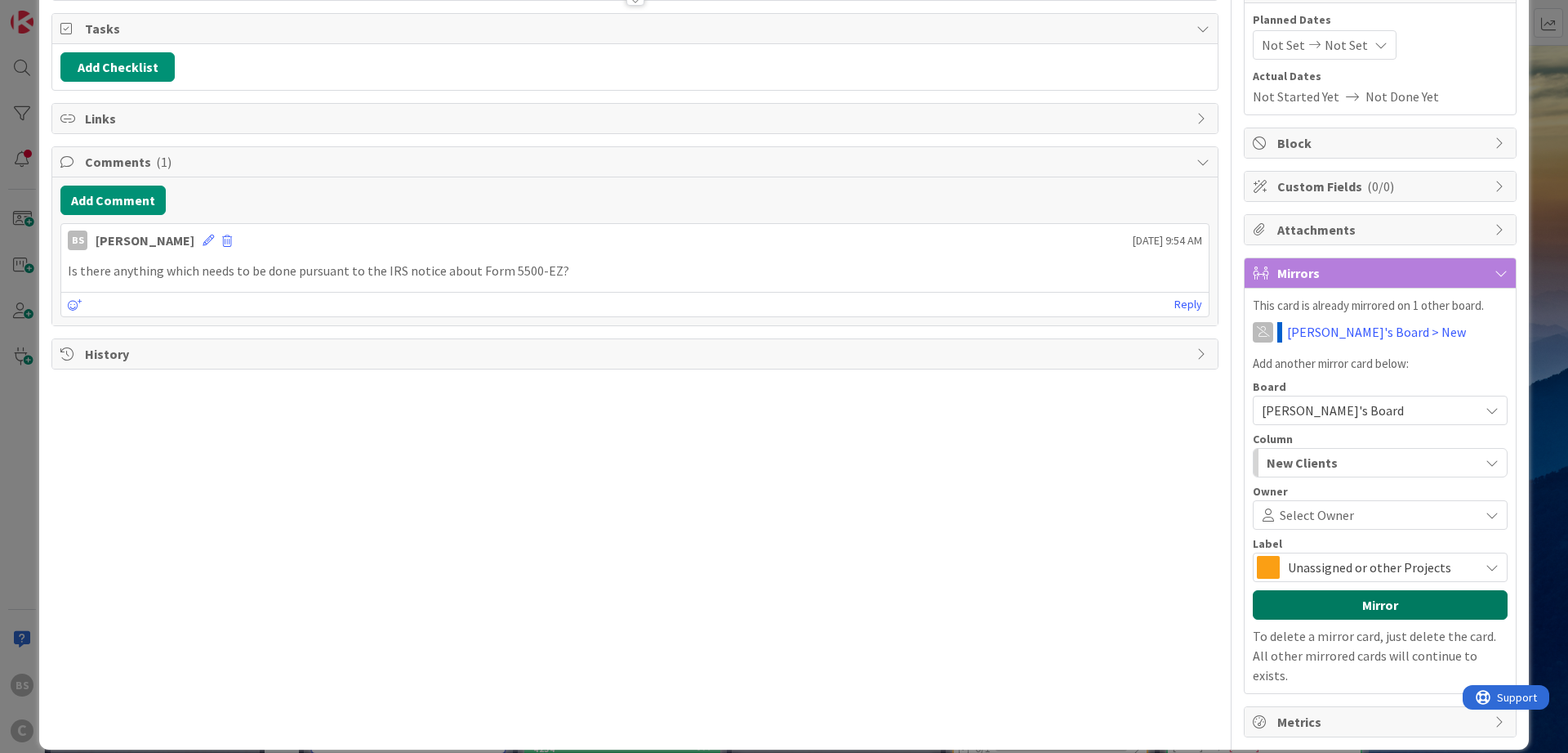
click at [1330, 601] on button "Mirror" at bounding box center [1380, 604] width 255 height 29
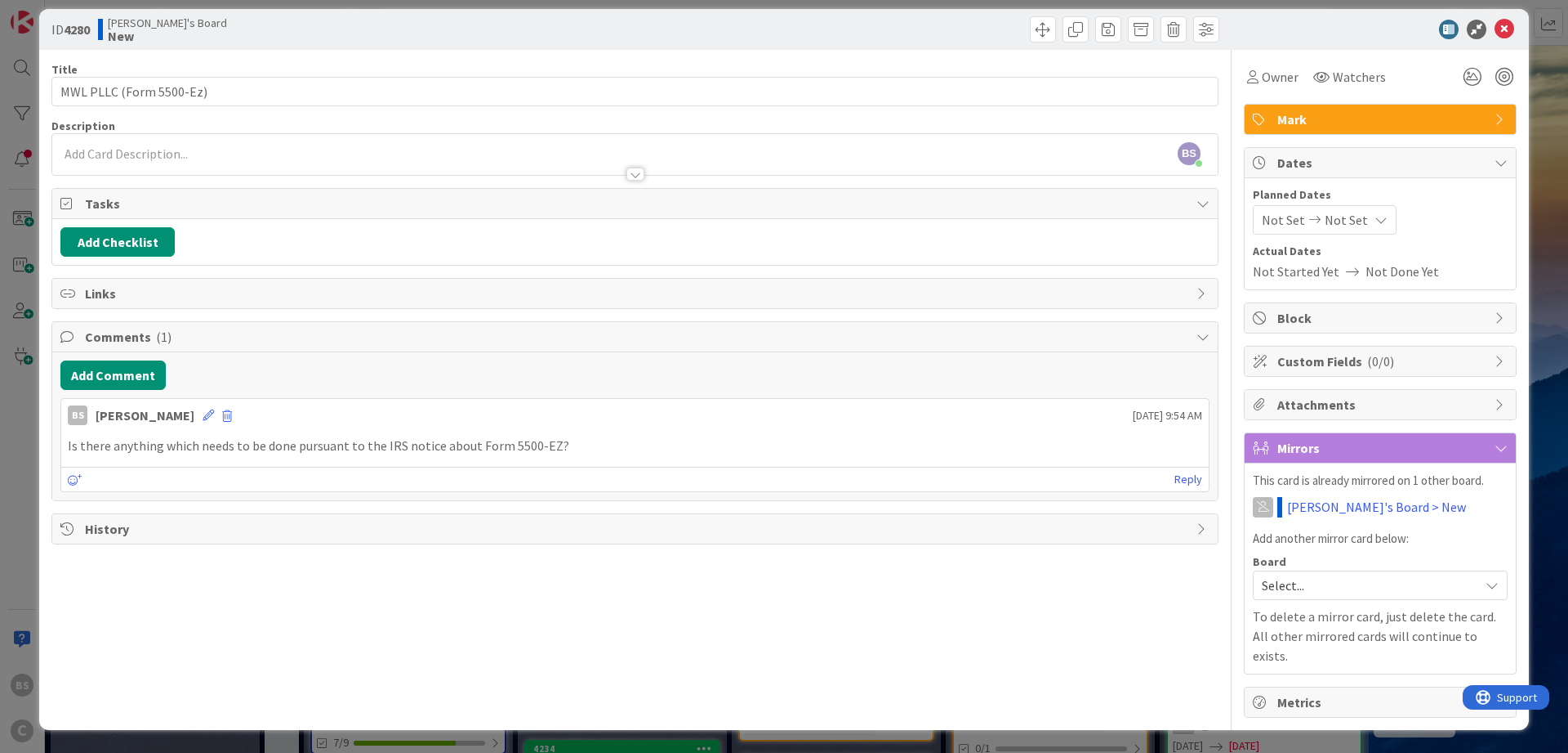
scroll to position [0, 0]
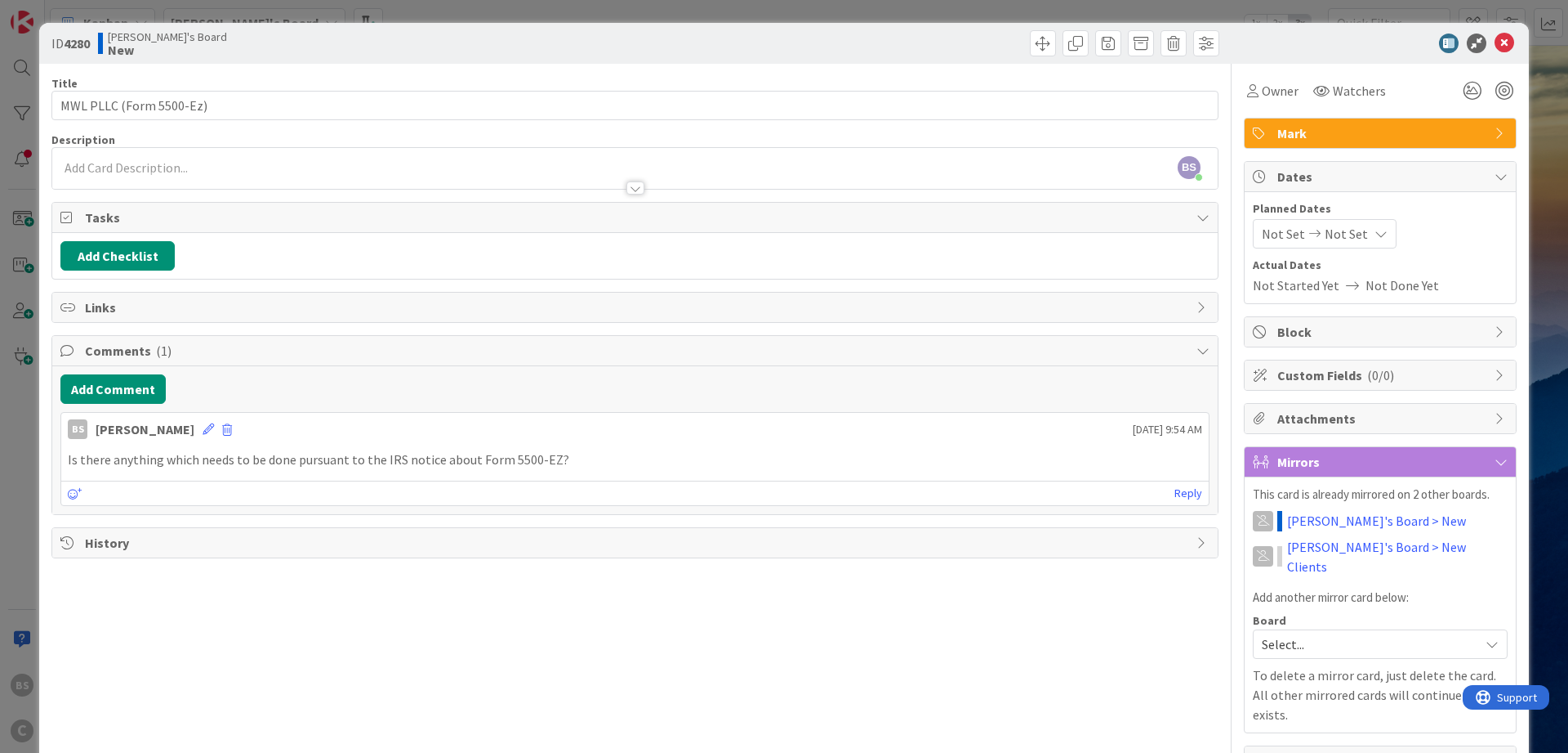
click at [1510, 41] on icon at bounding box center [1504, 43] width 19 height 19
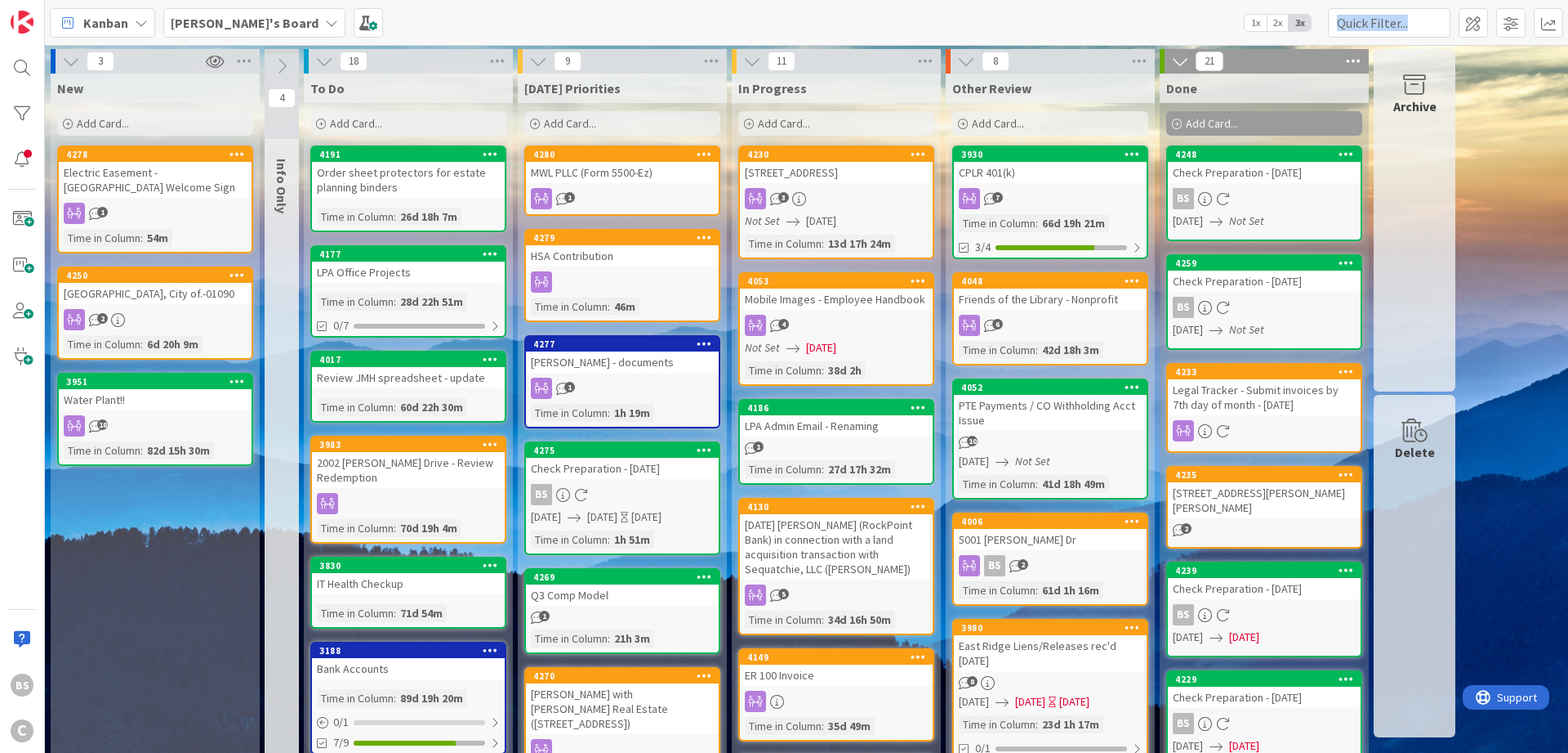
drag, startPoint x: 34, startPoint y: 154, endPoint x: 46, endPoint y: 154, distance: 12.0
click at [46, 154] on div "BS C [PERSON_NAME]'s Board 1x 2x 3x 3 New Add Card... 4278 Electric Easement - …" at bounding box center [784, 376] width 1568 height 753
click at [20, 158] on div at bounding box center [22, 159] width 33 height 33
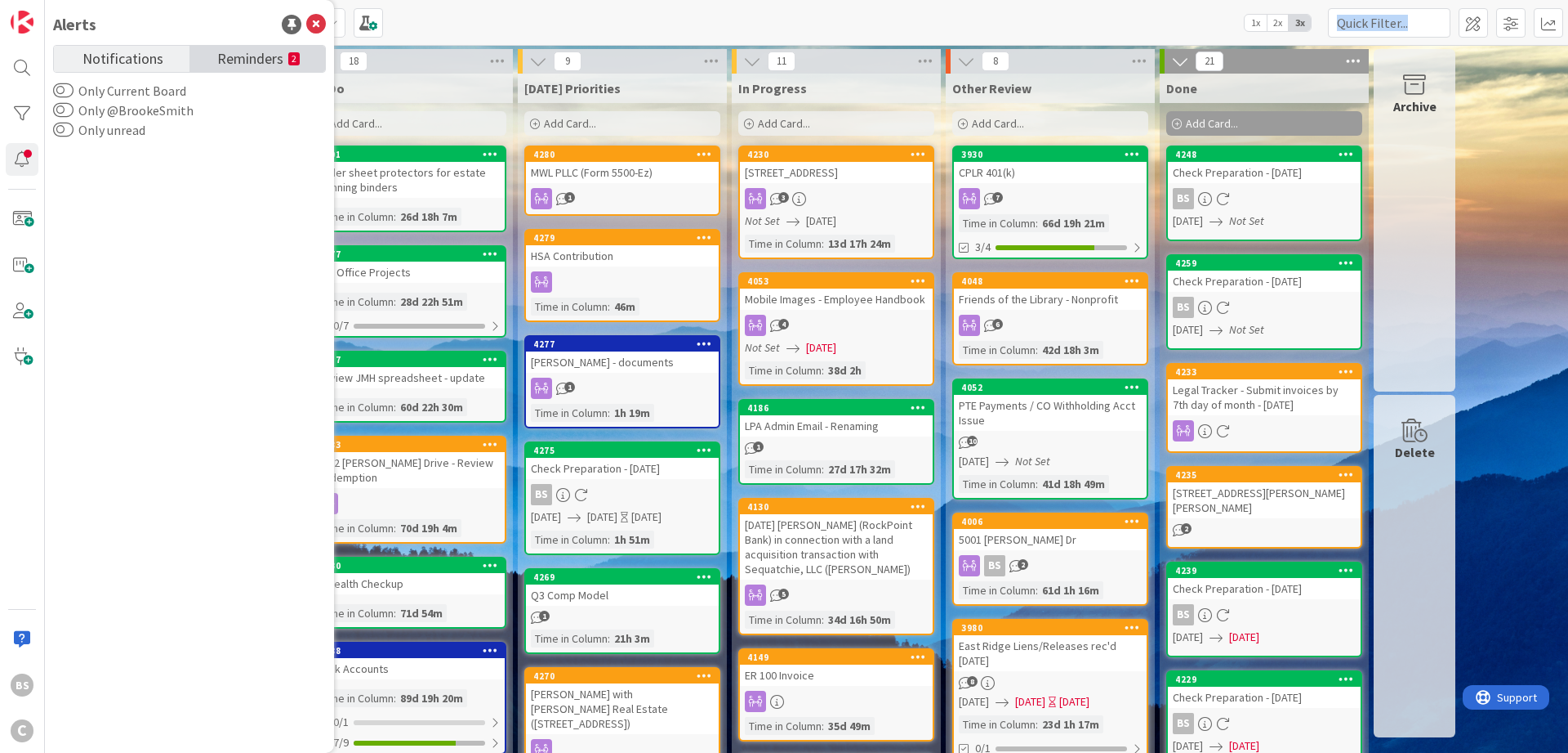
click at [265, 56] on span "Reminders" at bounding box center [250, 57] width 66 height 23
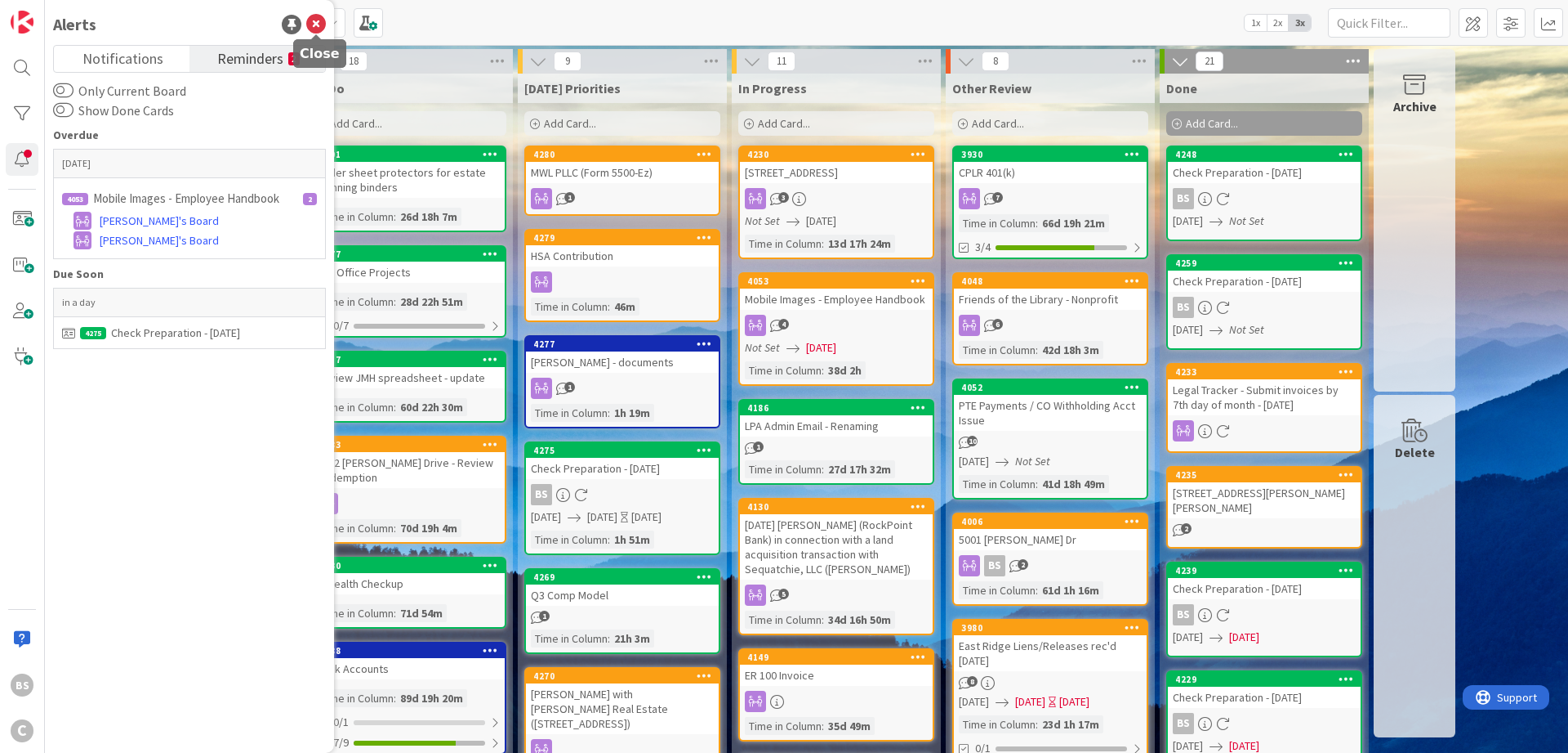
click at [325, 23] on icon at bounding box center [315, 24] width 19 height 19
